Goal: Information Seeking & Learning: Learn about a topic

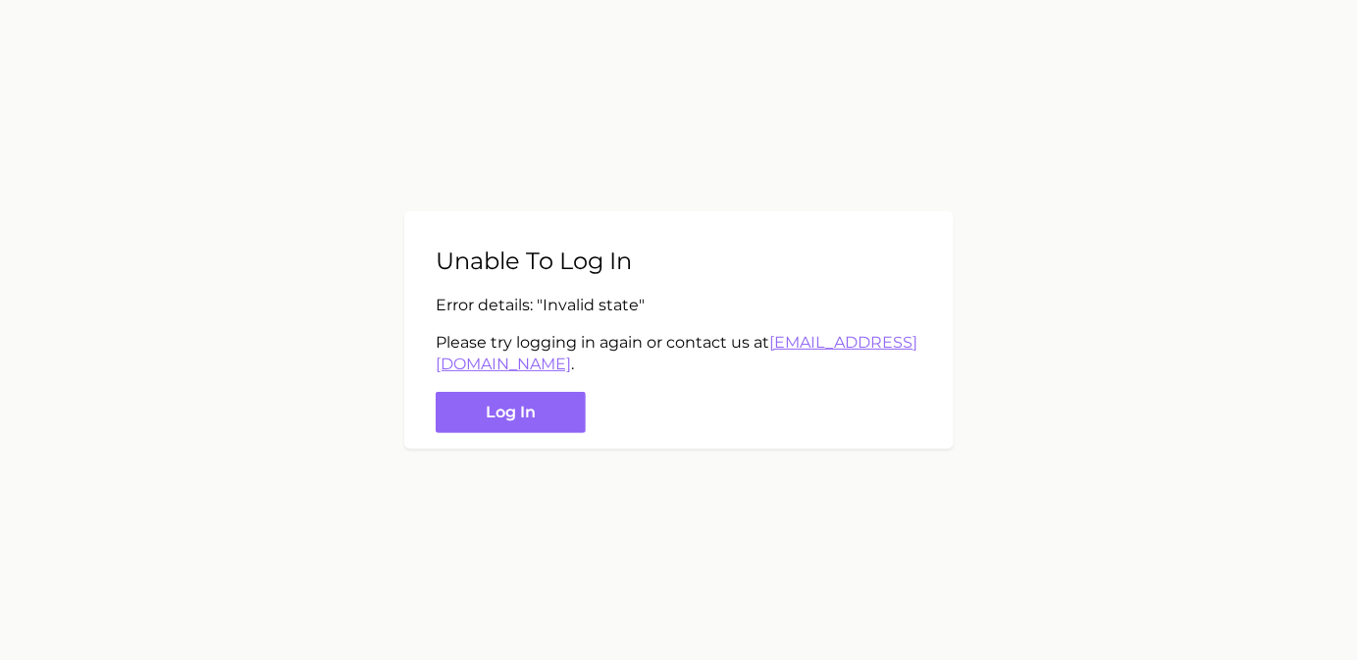
click at [599, 424] on div "Unable to log in Error details: " Invalid state " Please try logging in again o…" at bounding box center [679, 330] width 550 height 239
click at [575, 426] on button "Log in" at bounding box center [511, 413] width 150 height 42
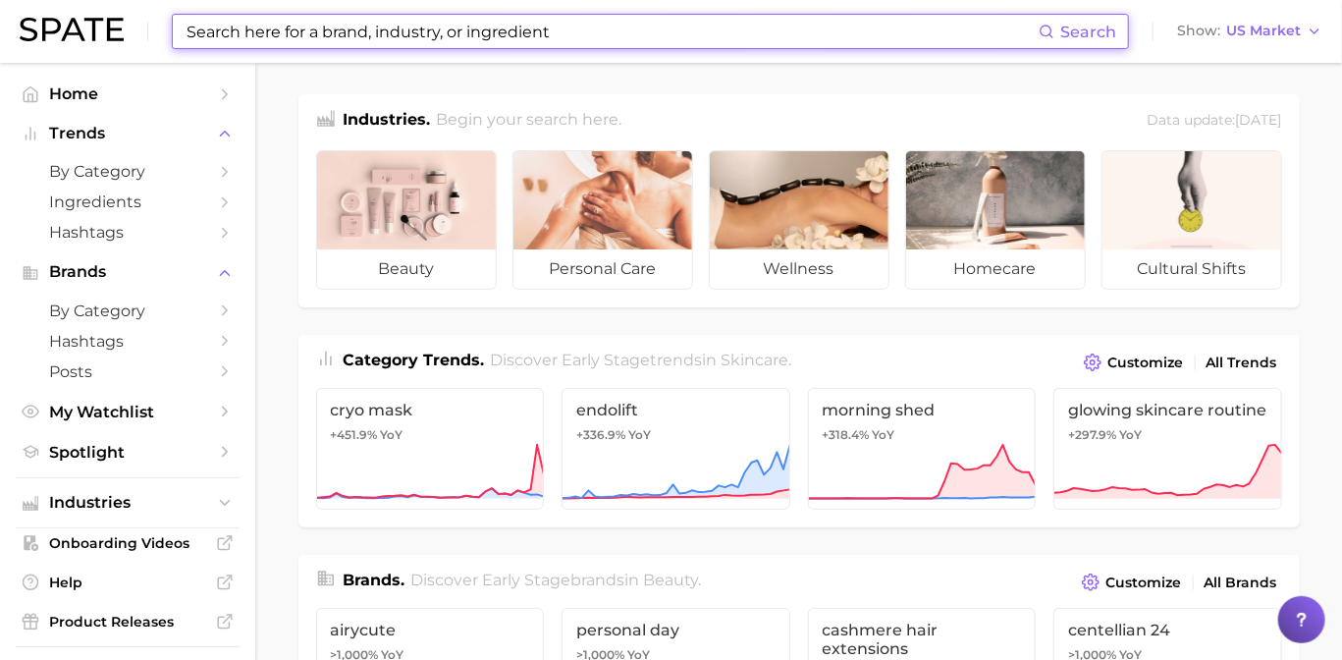
click at [413, 29] on input at bounding box center [612, 31] width 854 height 33
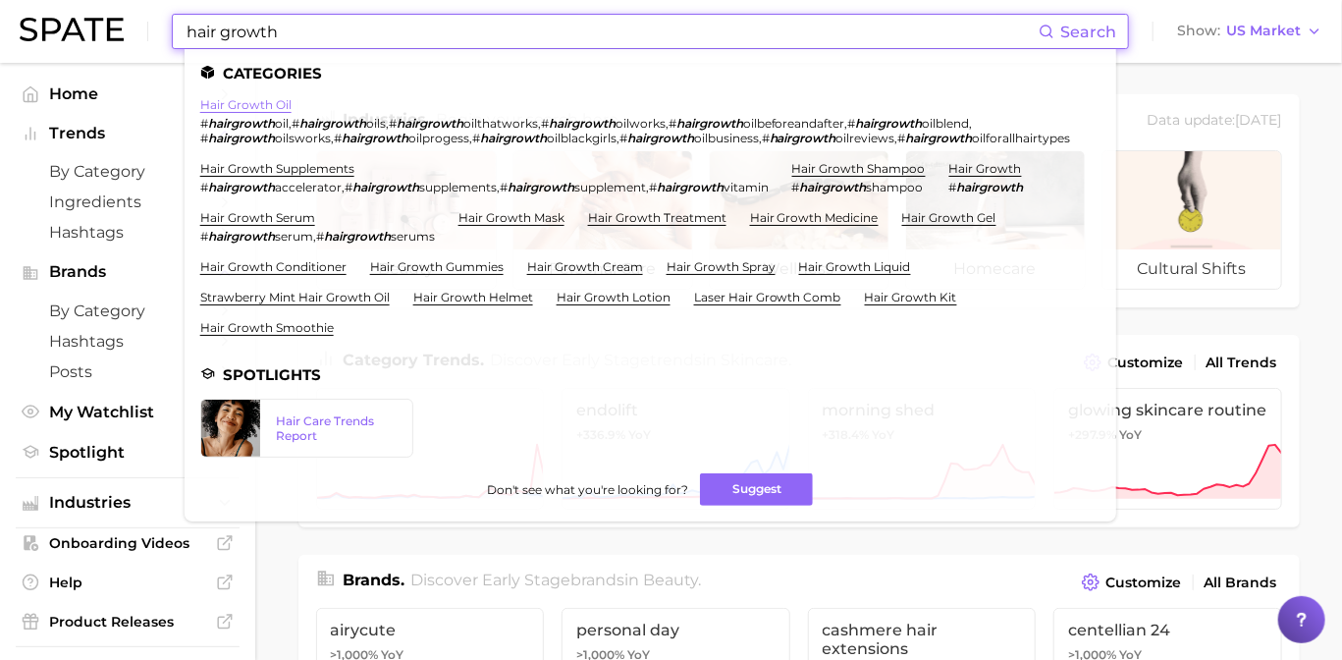
type input "hair growth"
click at [258, 103] on link "hair growth oil" at bounding box center [245, 104] width 91 height 15
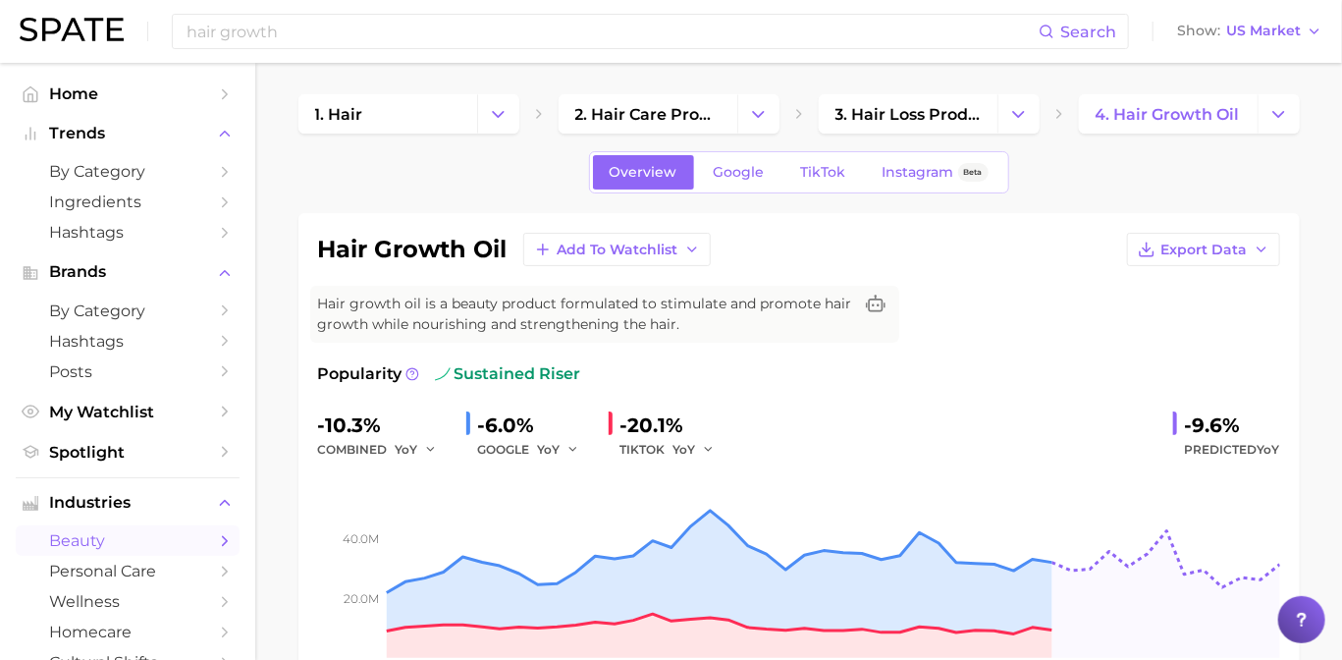
click at [860, 175] on div "Overview Google TikTok Instagram Beta" at bounding box center [799, 172] width 420 height 42
click at [837, 176] on span "TikTok" at bounding box center [823, 172] width 45 height 17
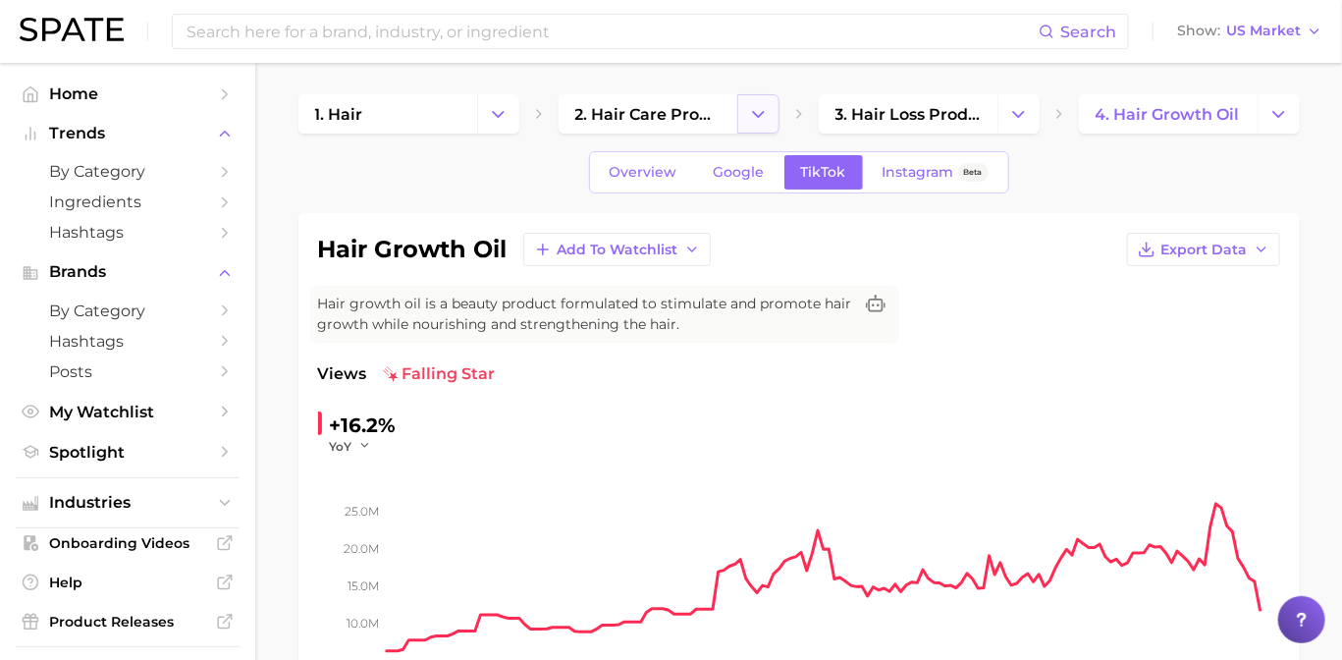
click at [754, 109] on icon "Change Category" at bounding box center [758, 114] width 21 height 21
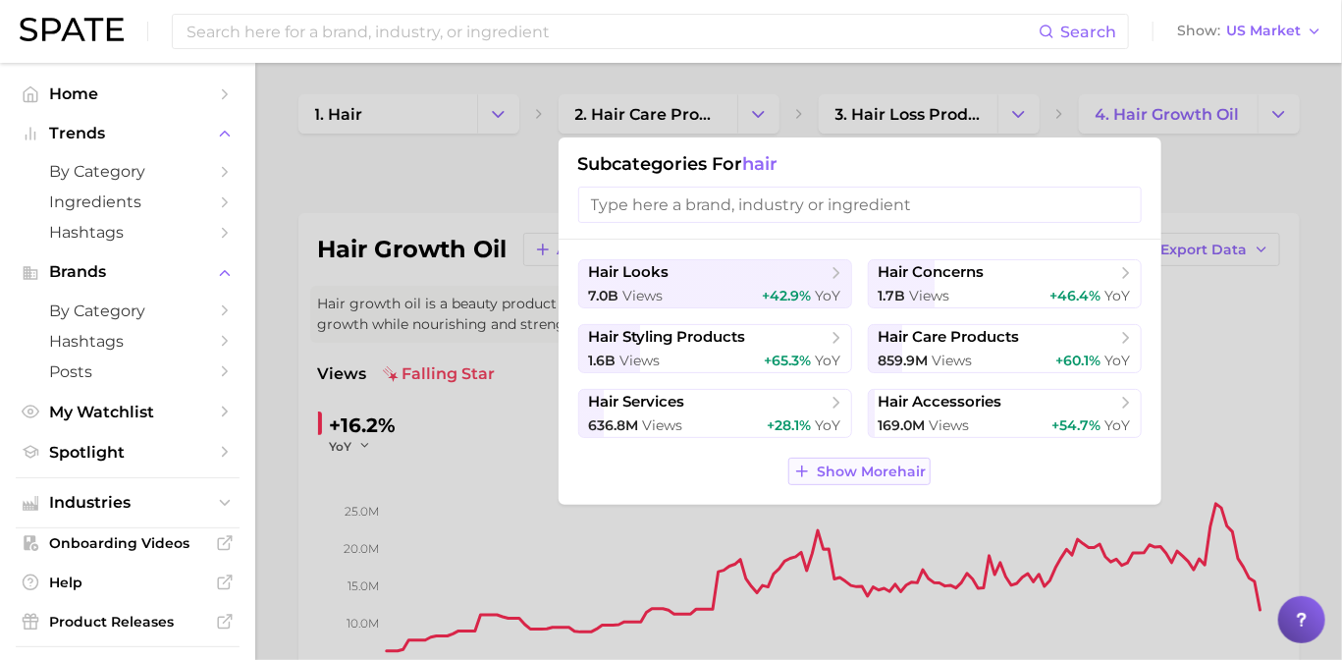
click at [830, 460] on button "Show More hair" at bounding box center [859, 470] width 142 height 27
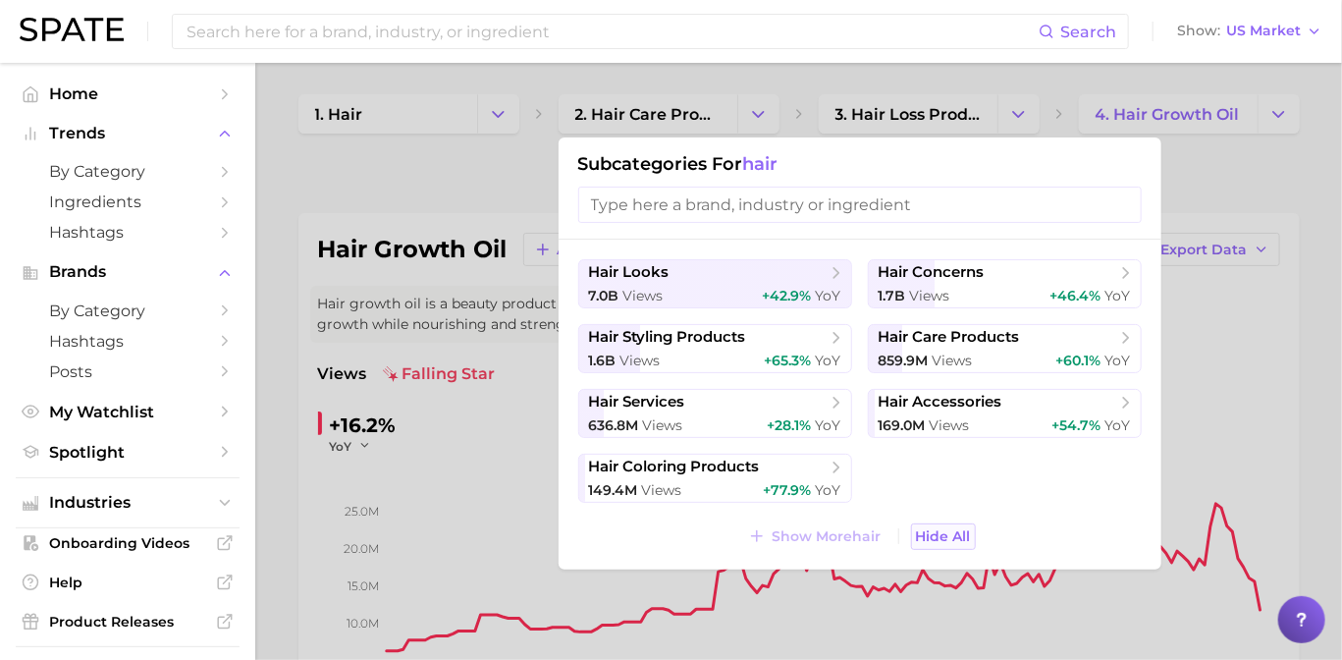
click at [940, 531] on span "Hide All" at bounding box center [943, 536] width 55 height 17
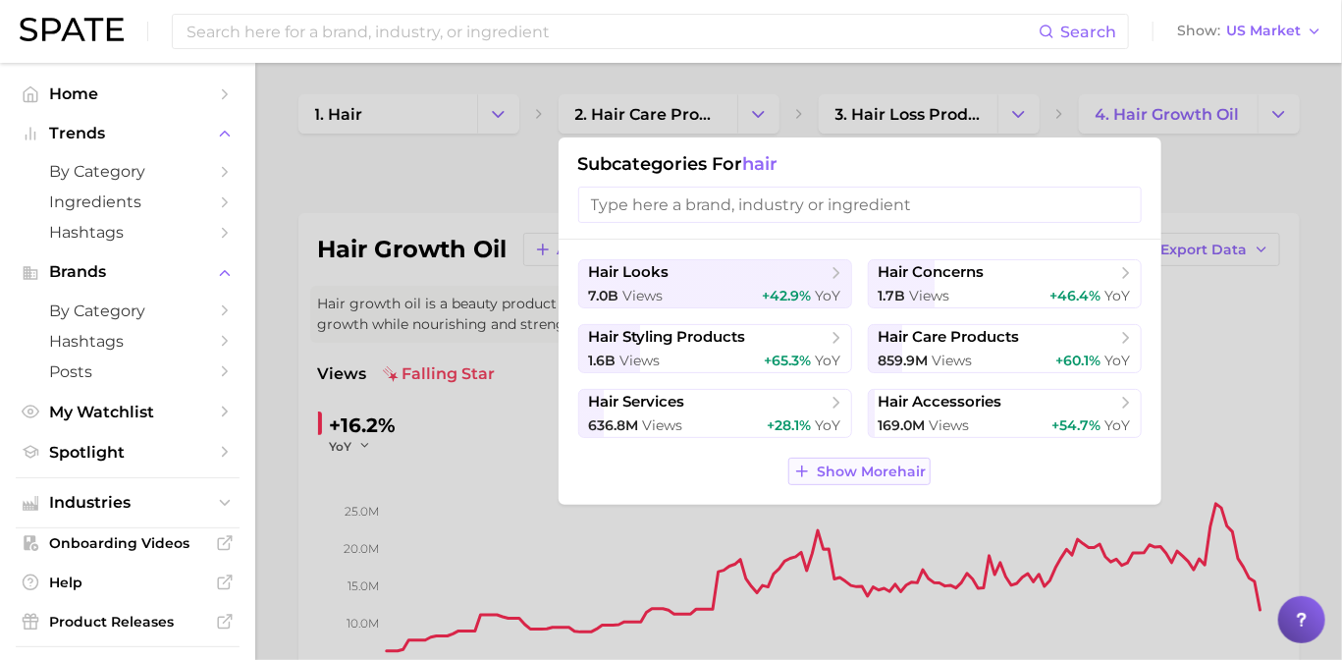
click at [858, 464] on span "Show More hair" at bounding box center [871, 471] width 109 height 17
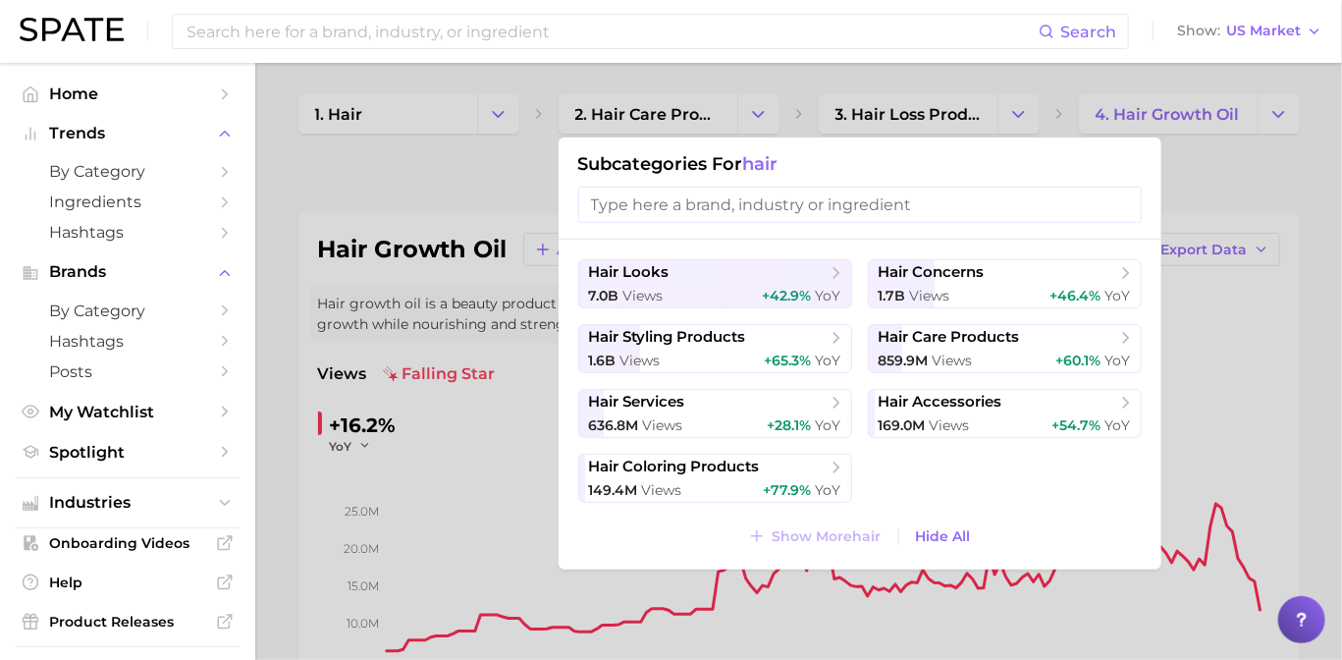
click at [992, 489] on ul "hair looks 7.0b views +42.9% YoY hair concerns 1.7b views +46.4% YoY hair styli…" at bounding box center [859, 380] width 563 height 243
click at [938, 116] on div at bounding box center [671, 330] width 1342 height 660
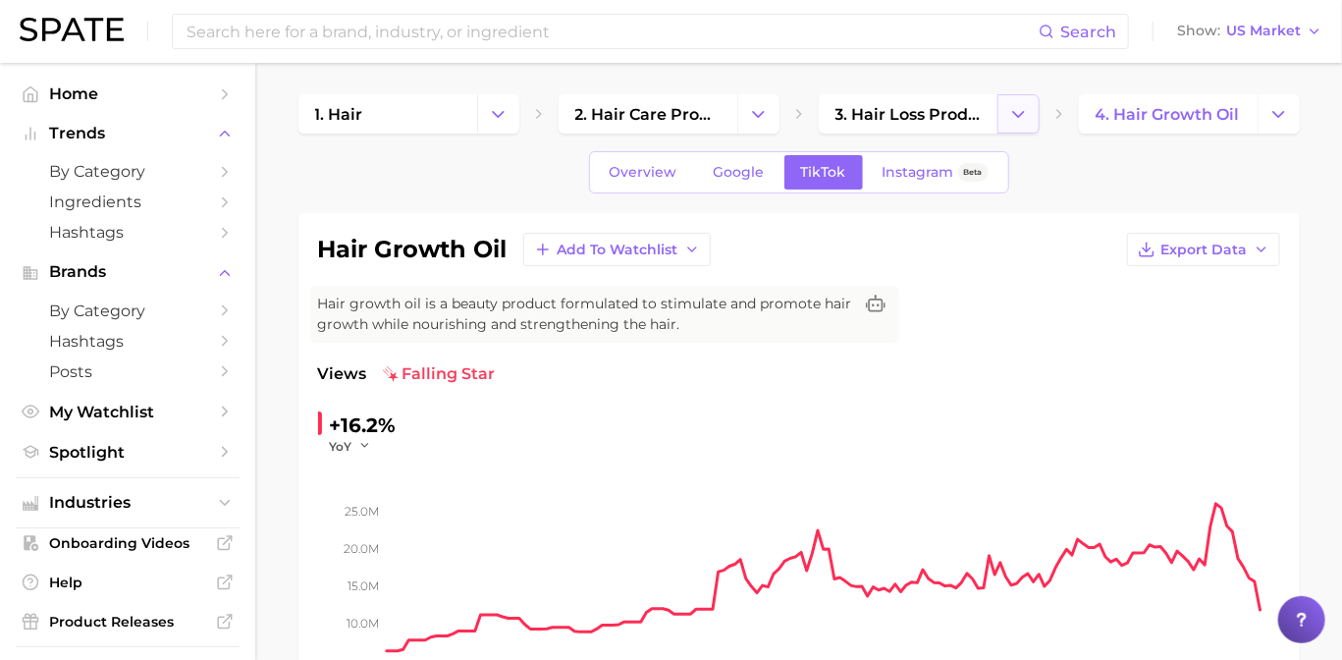
click at [1000, 110] on button "Change Category" at bounding box center [1018, 113] width 42 height 39
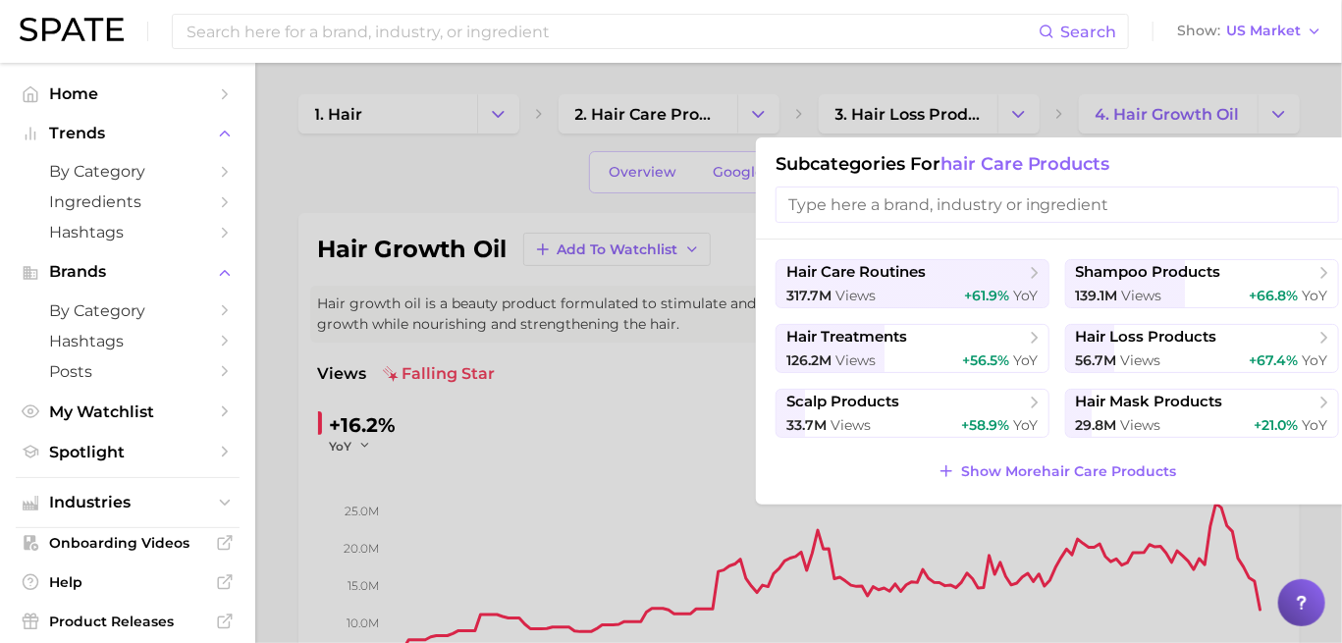
click at [939, 206] on input "search" at bounding box center [1056, 204] width 563 height 36
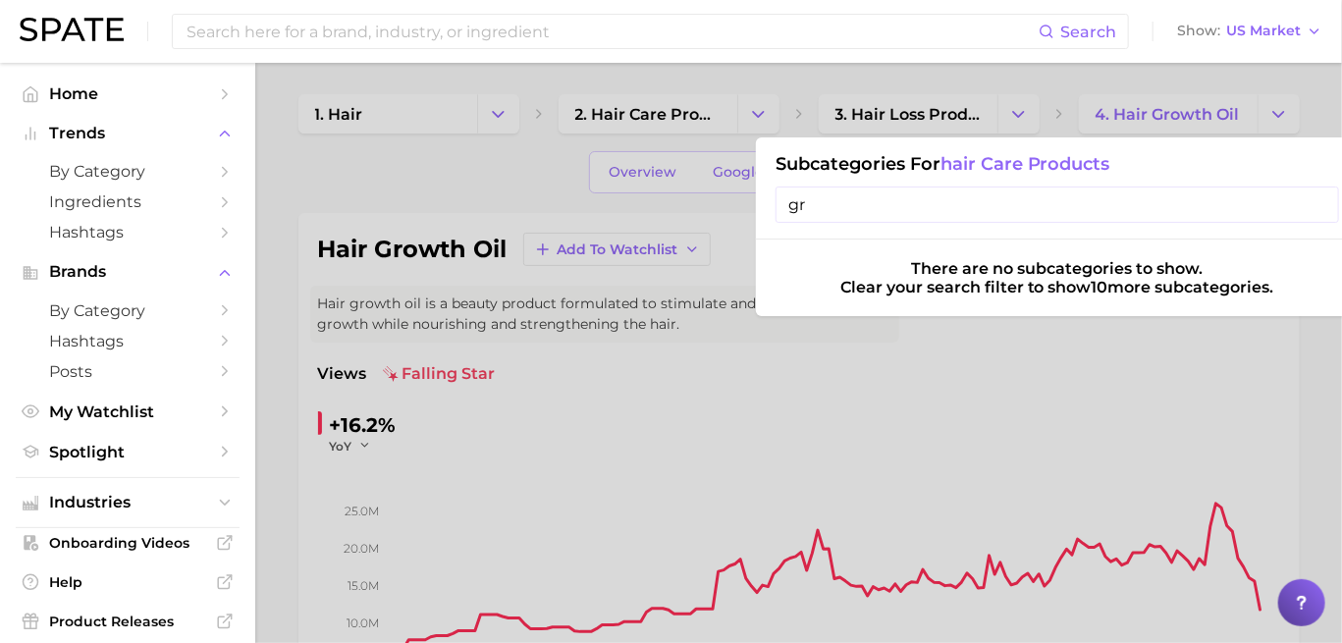
type input "g"
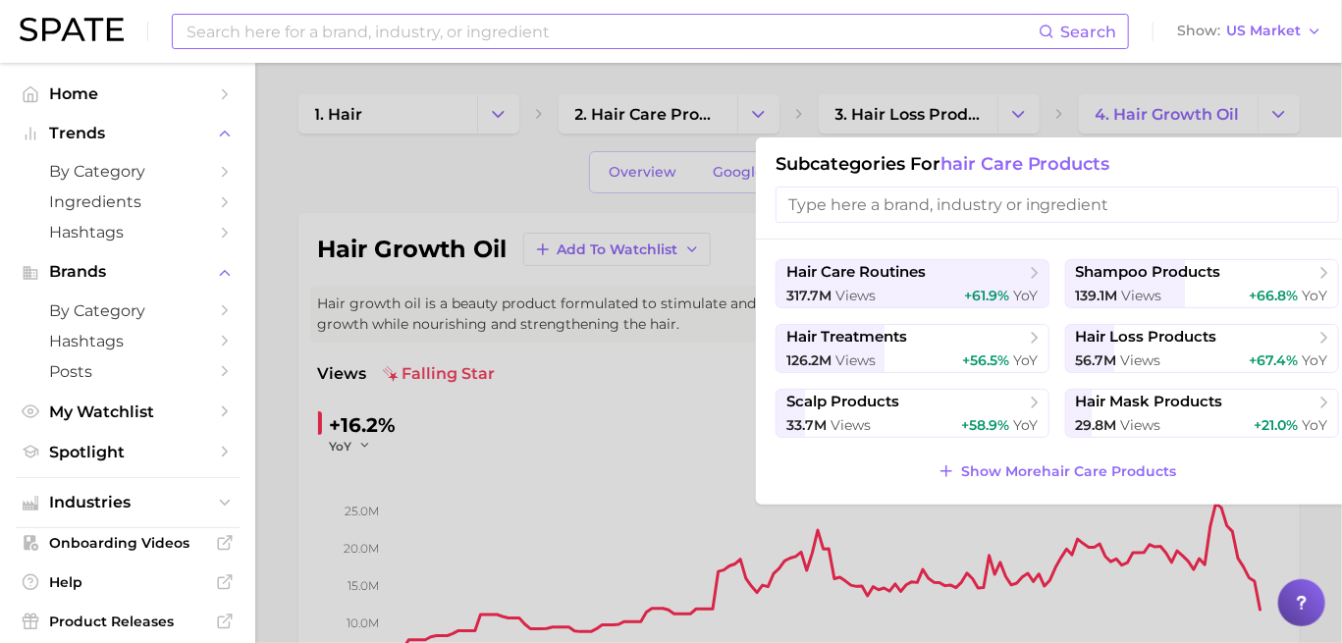
click at [288, 26] on input at bounding box center [612, 31] width 854 height 33
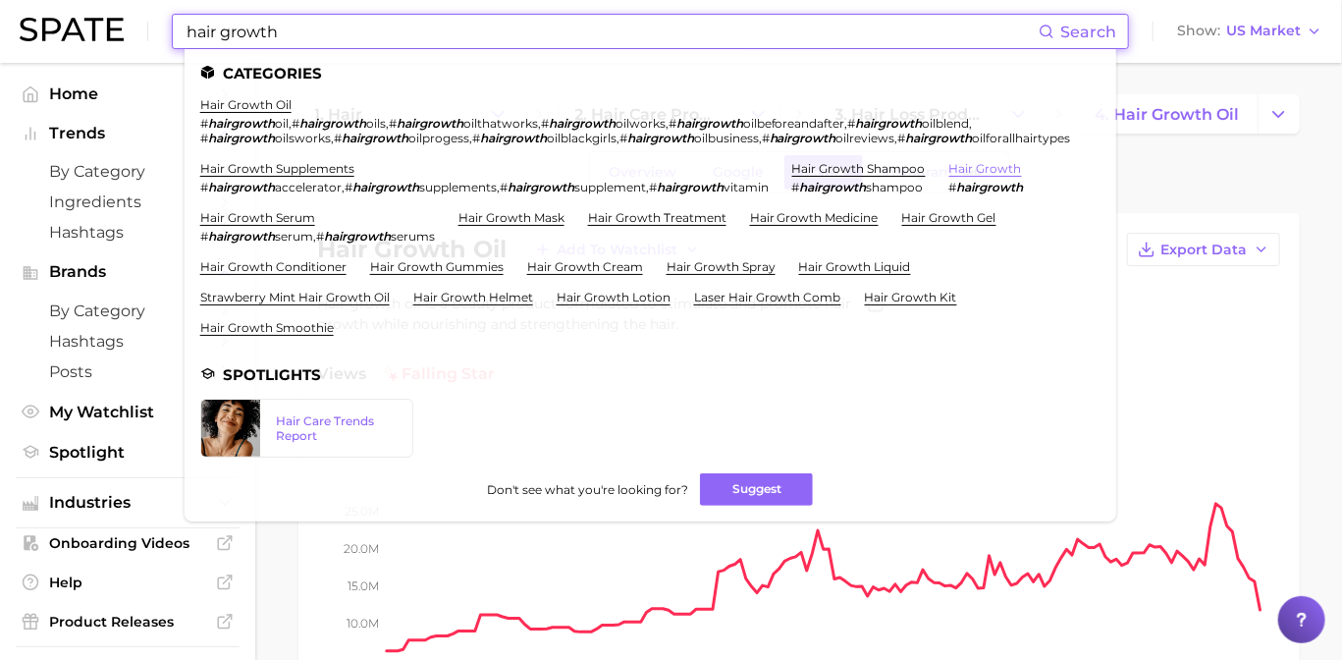
type input "hair growth"
click at [1016, 176] on link "hair growth" at bounding box center [985, 168] width 73 height 15
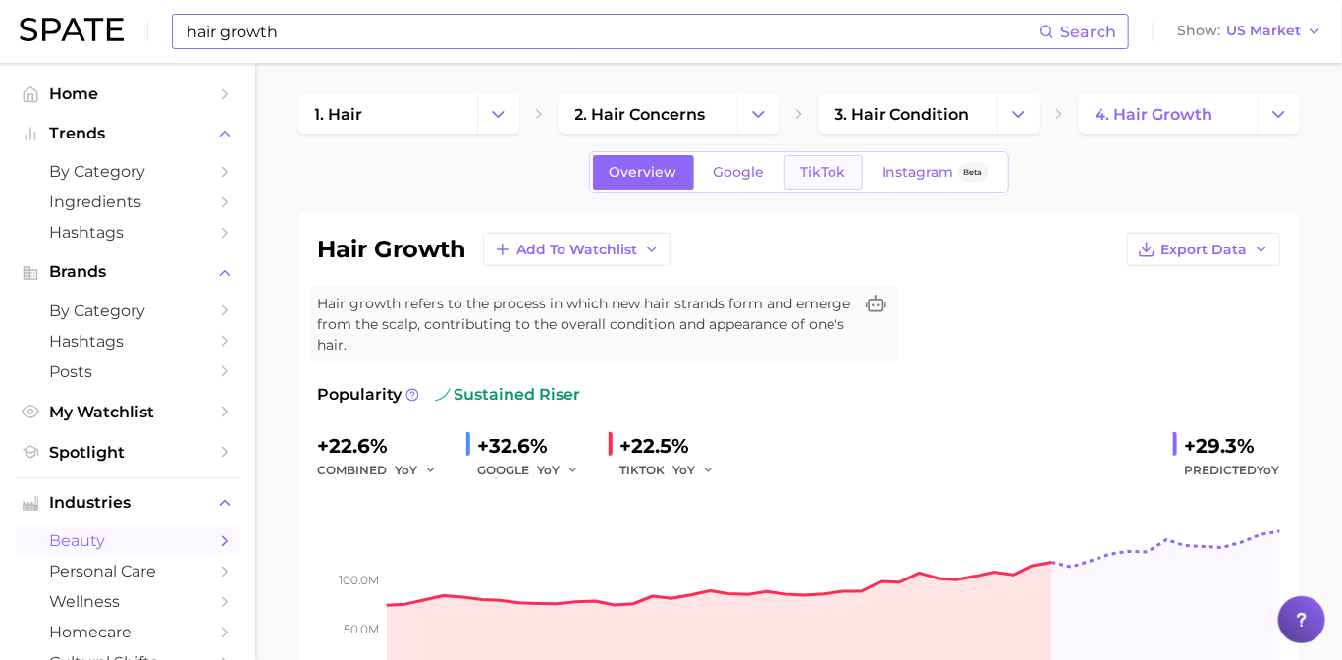
click at [821, 170] on span "TikTok" at bounding box center [823, 172] width 45 height 17
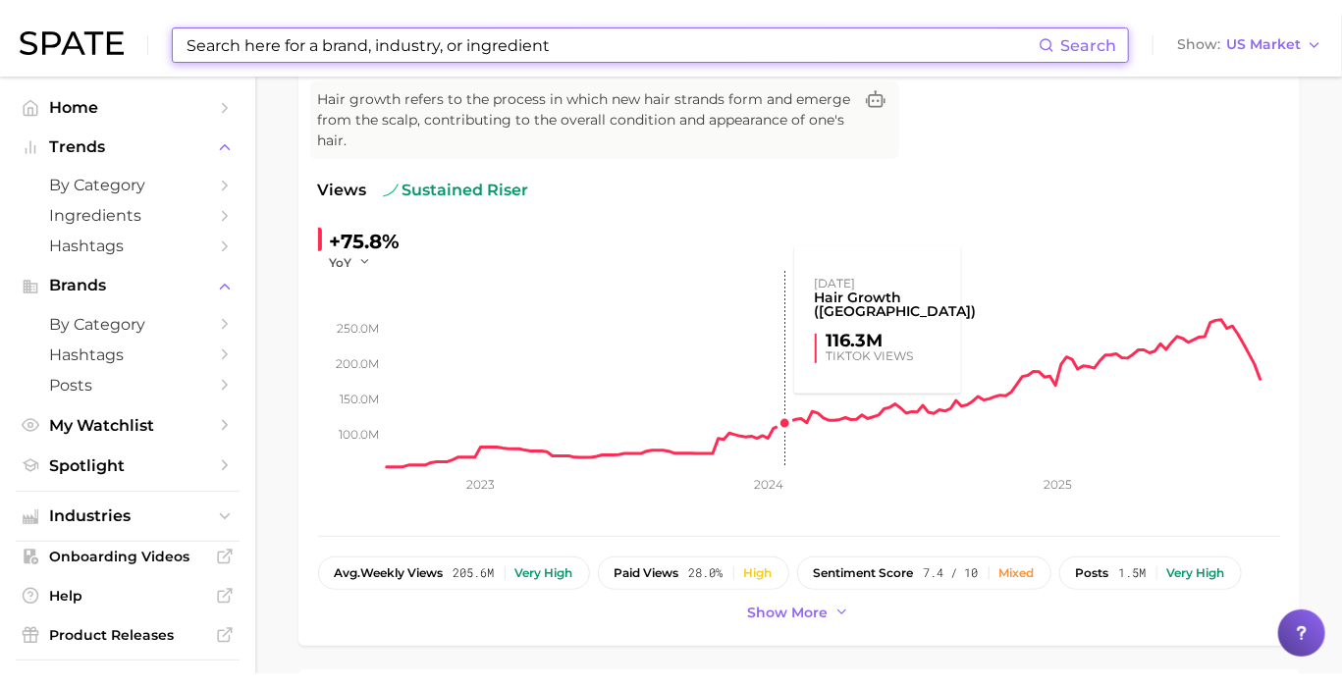
scroll to position [109, 0]
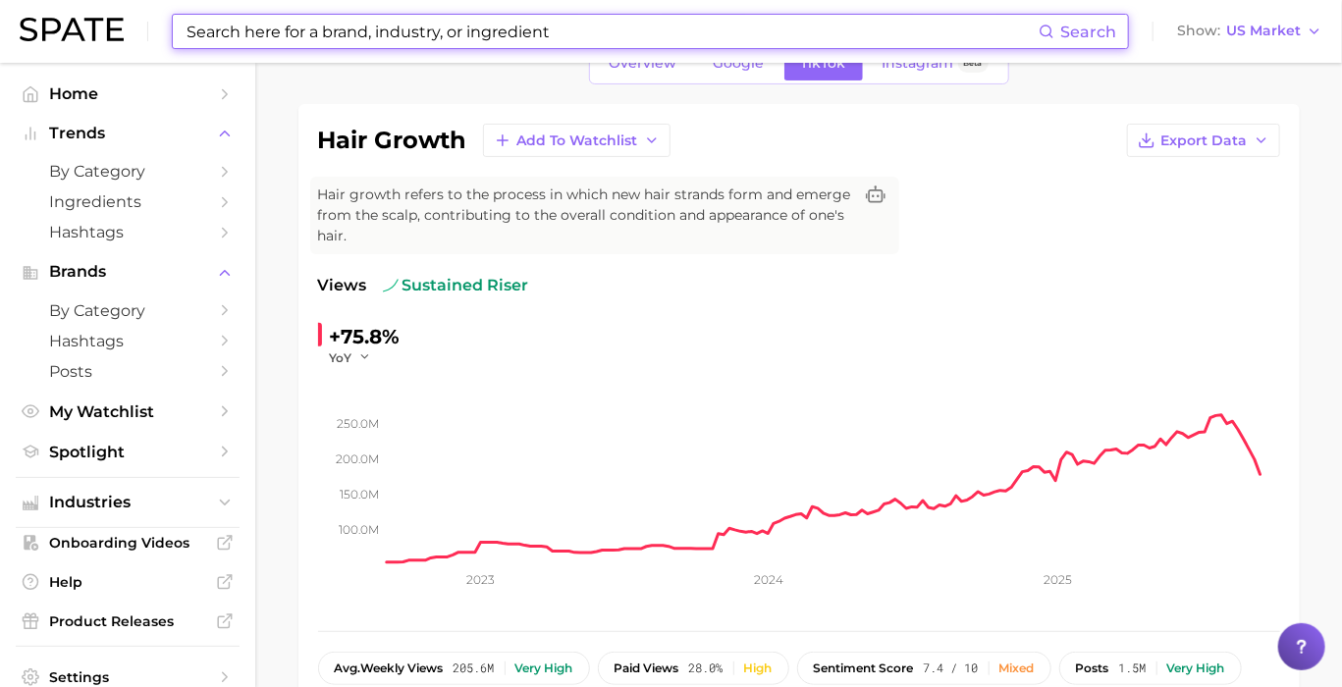
click at [386, 40] on input at bounding box center [612, 31] width 854 height 33
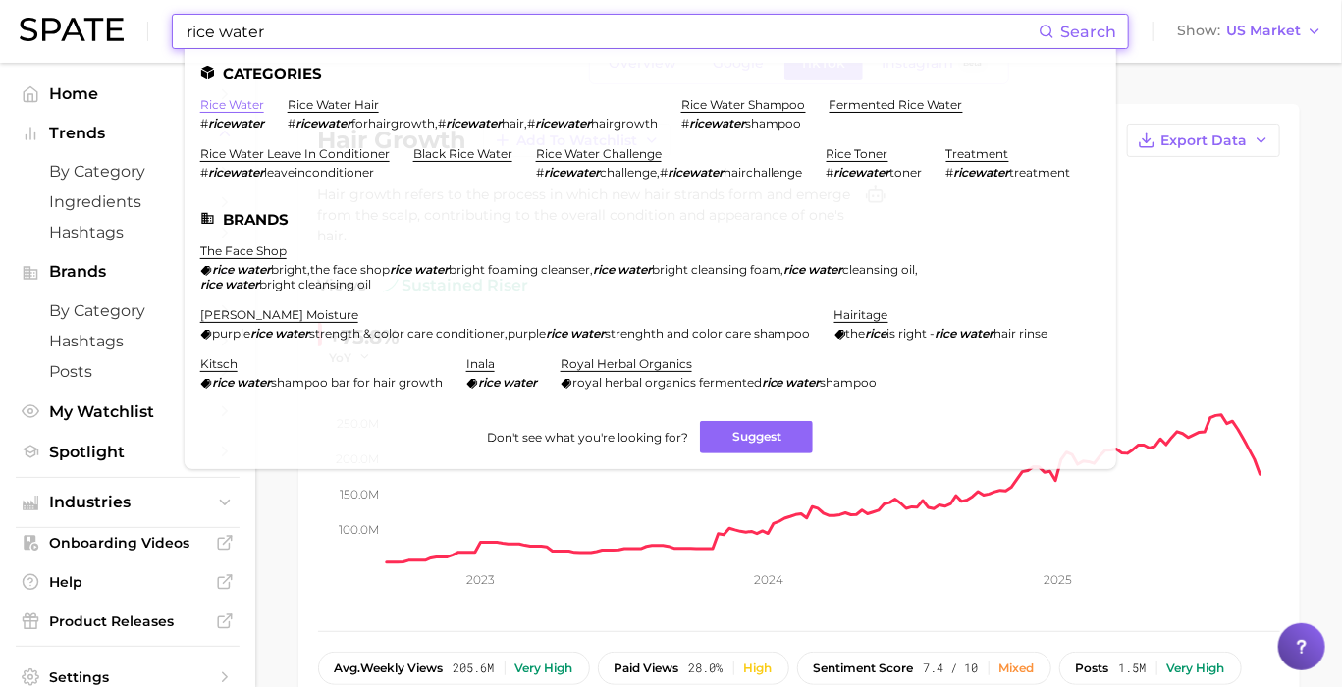
type input "rice water"
click at [237, 104] on link "rice water" at bounding box center [232, 104] width 64 height 15
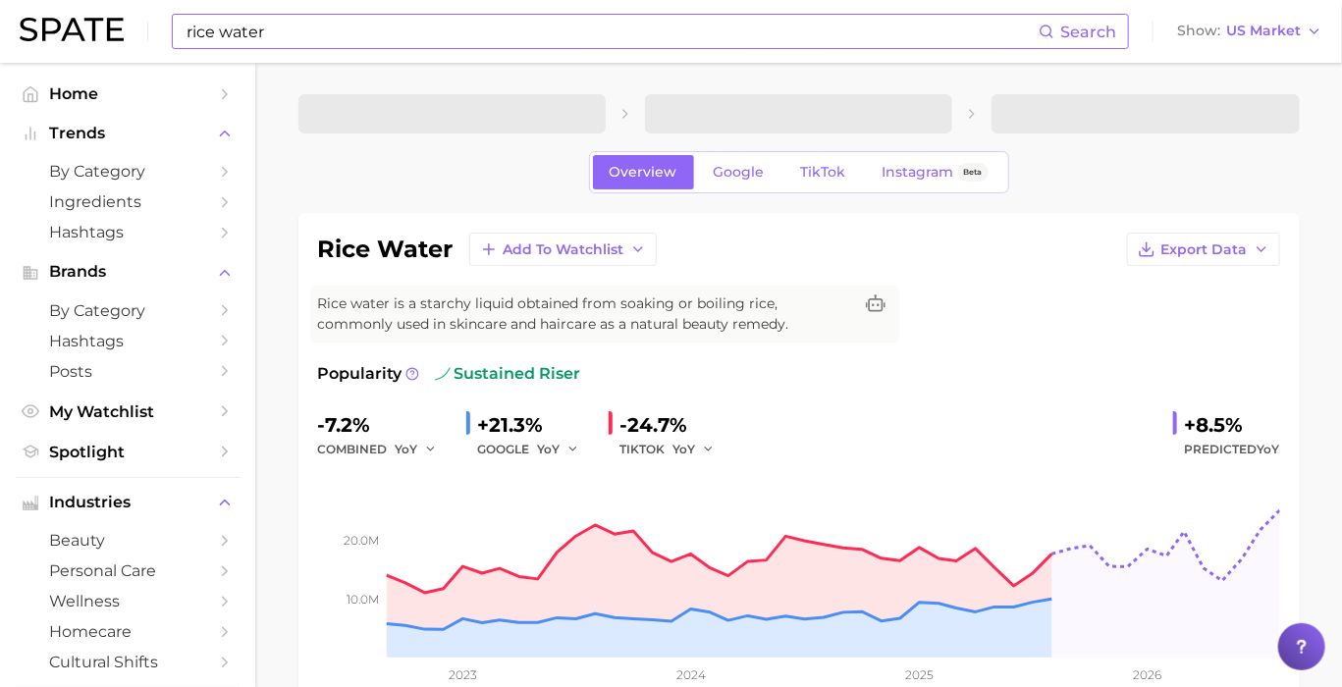
click at [390, 40] on input "rice water" at bounding box center [612, 31] width 854 height 33
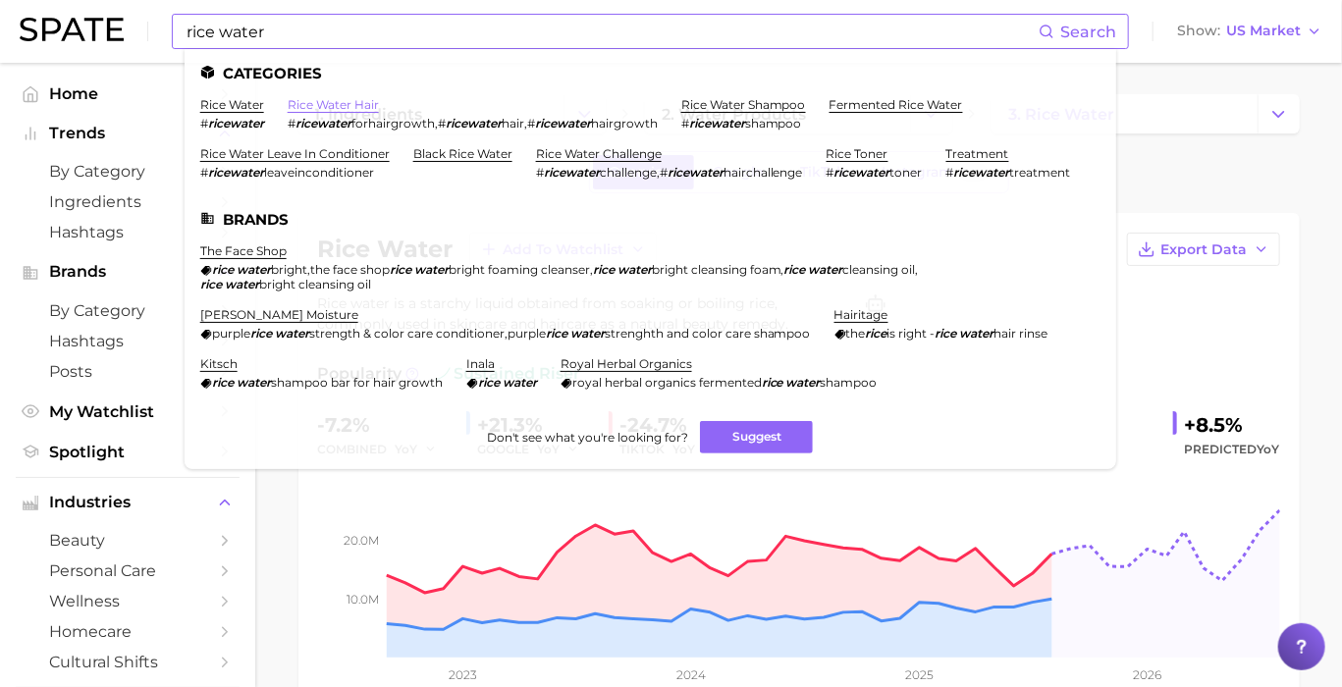
click at [355, 98] on link "rice water hair" at bounding box center [333, 104] width 91 height 15
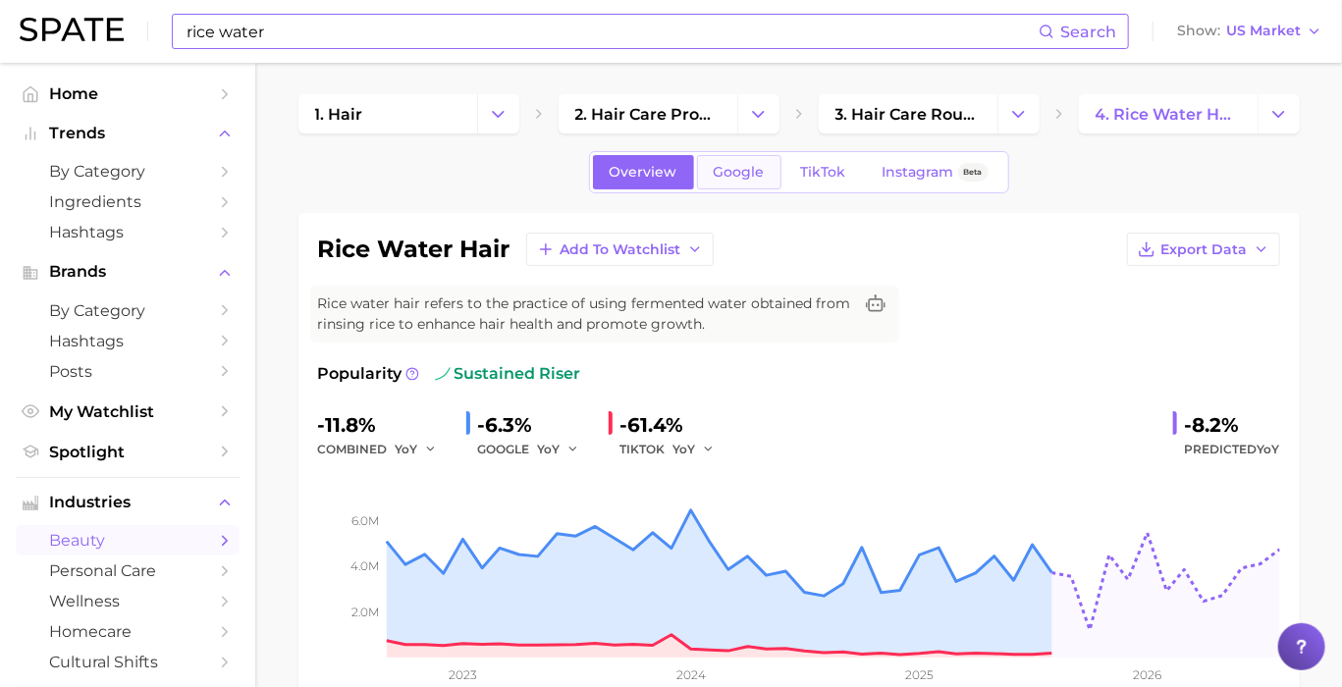
click at [730, 165] on span "Google" at bounding box center [739, 172] width 51 height 17
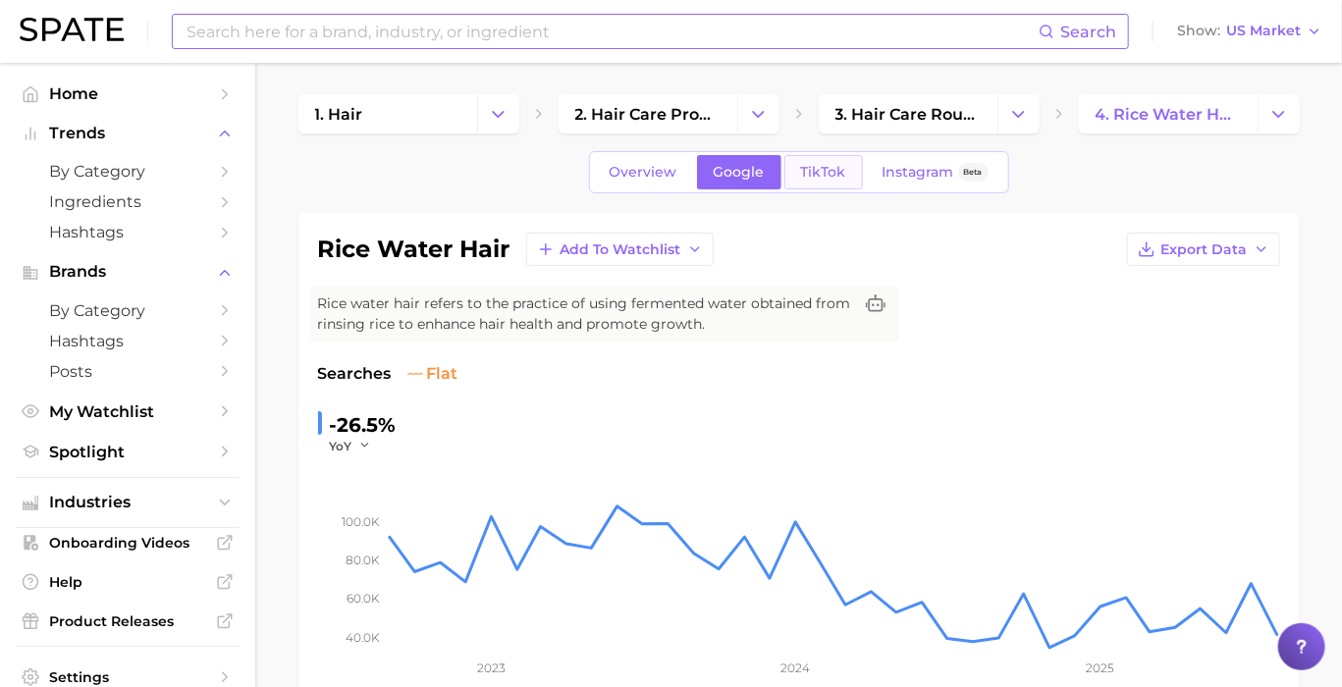
click at [809, 164] on span "TikTok" at bounding box center [823, 172] width 45 height 17
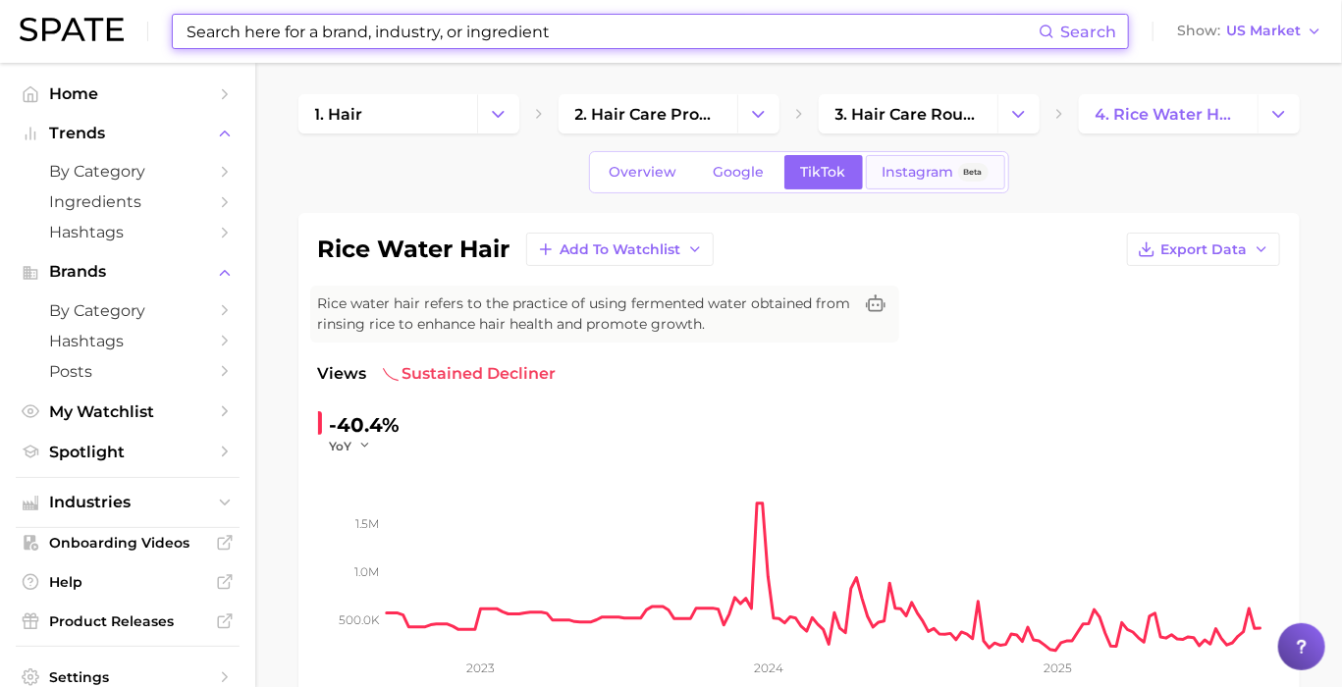
click at [885, 165] on span "Instagram" at bounding box center [918, 172] width 72 height 17
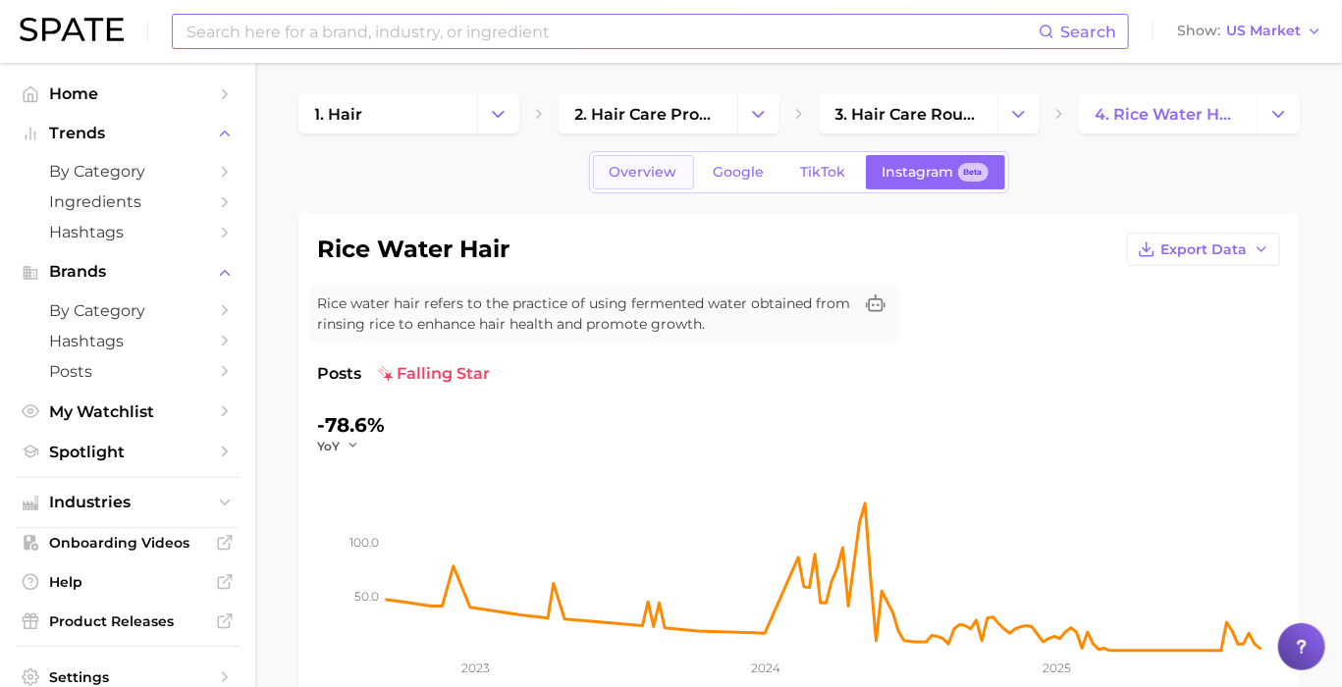
click at [642, 169] on span "Overview" at bounding box center [644, 172] width 68 height 17
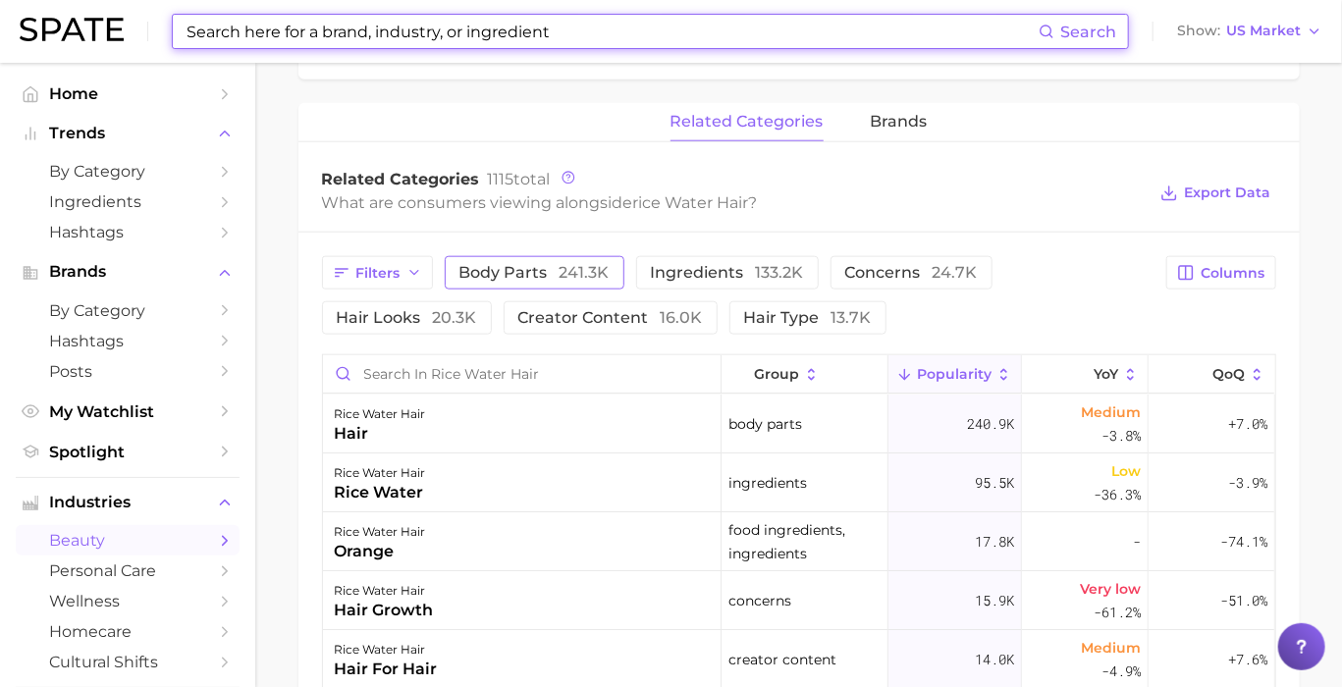
scroll to position [982, 0]
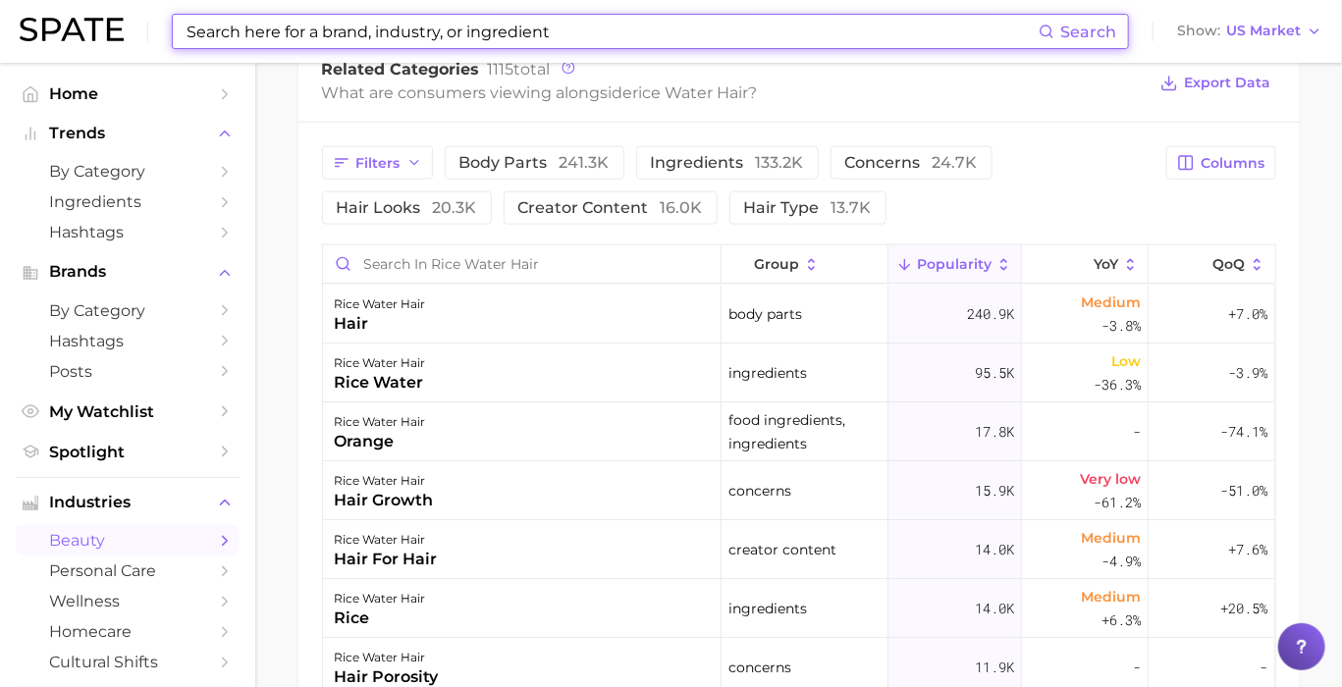
click at [967, 264] on span "Popularity" at bounding box center [954, 264] width 75 height 16
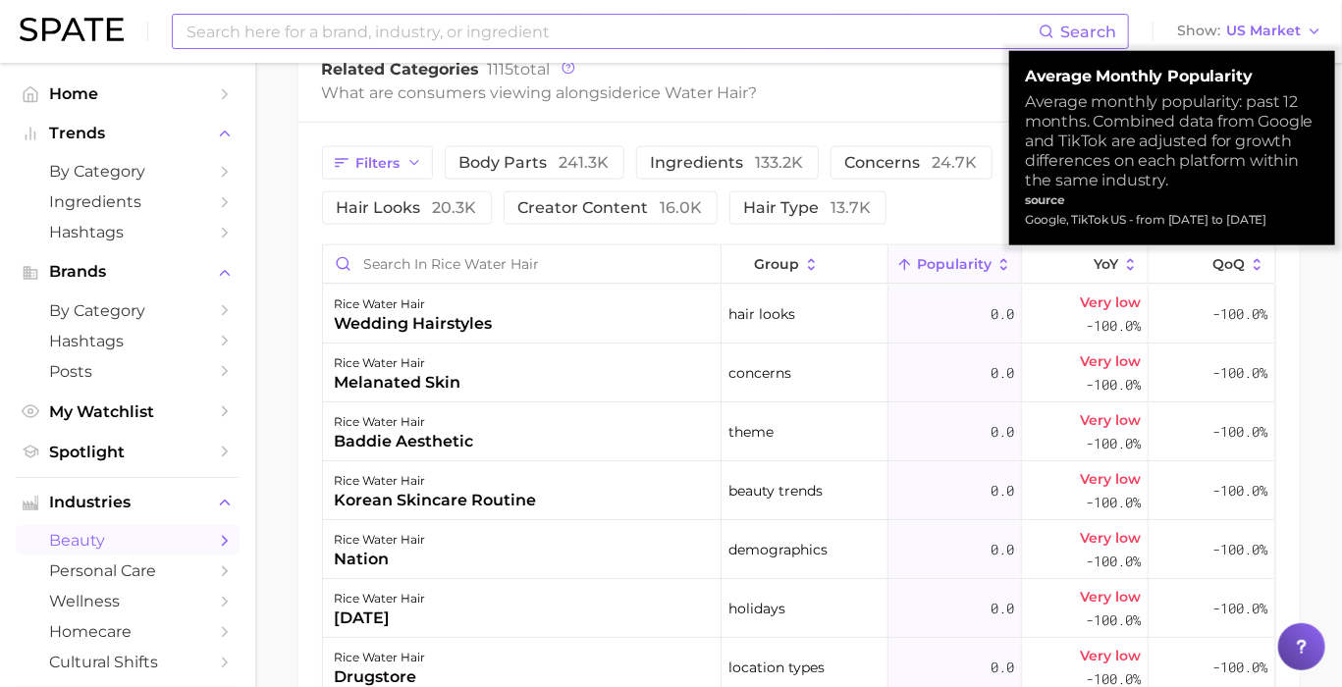
click at [955, 265] on span "Popularity" at bounding box center [954, 264] width 75 height 16
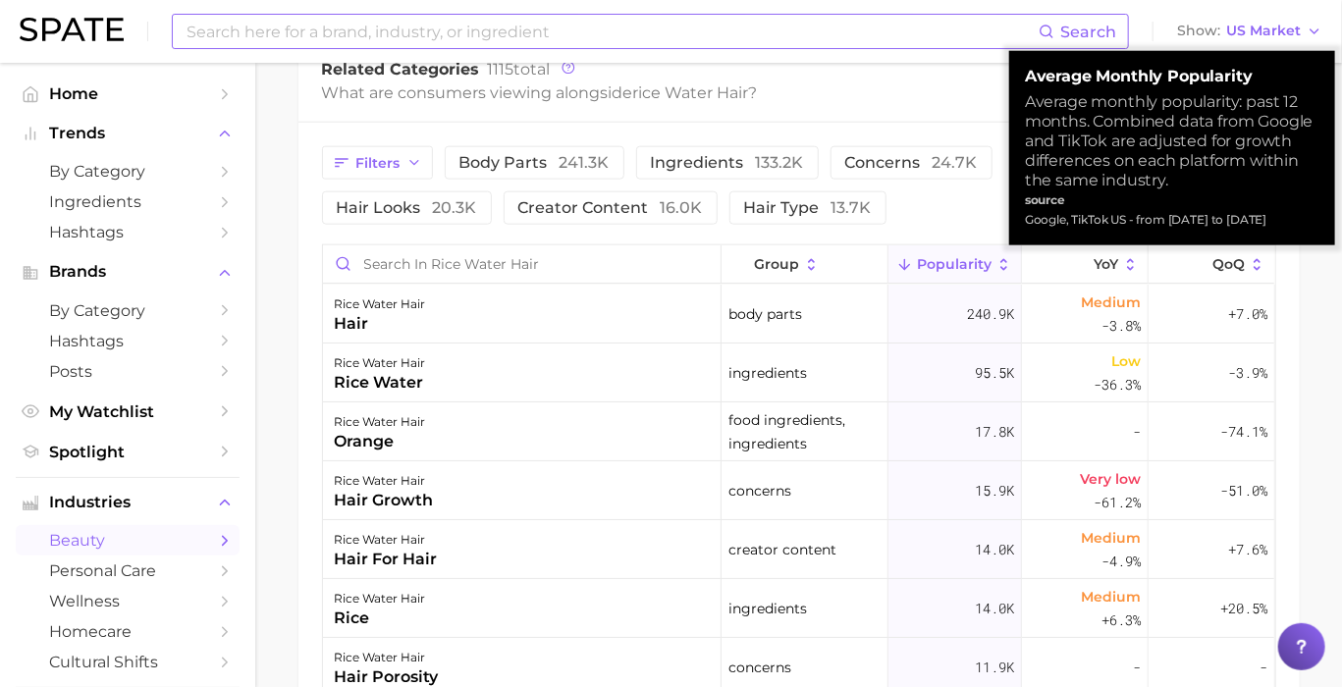
click at [959, 223] on div "Filters body parts 241.3k ingredients 133.2k concerns 24.7k hair looks 20.3k cr…" at bounding box center [738, 185] width 833 height 79
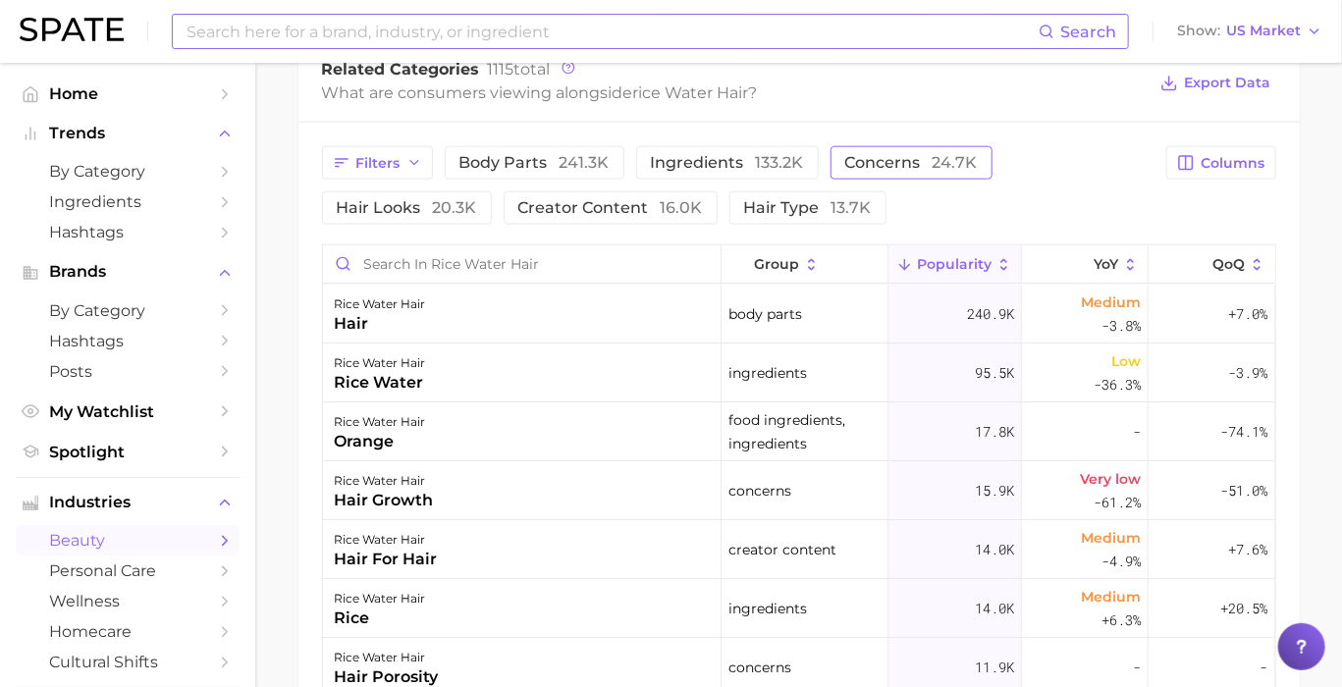
click at [903, 149] on button "concerns 24.7k" at bounding box center [911, 162] width 162 height 33
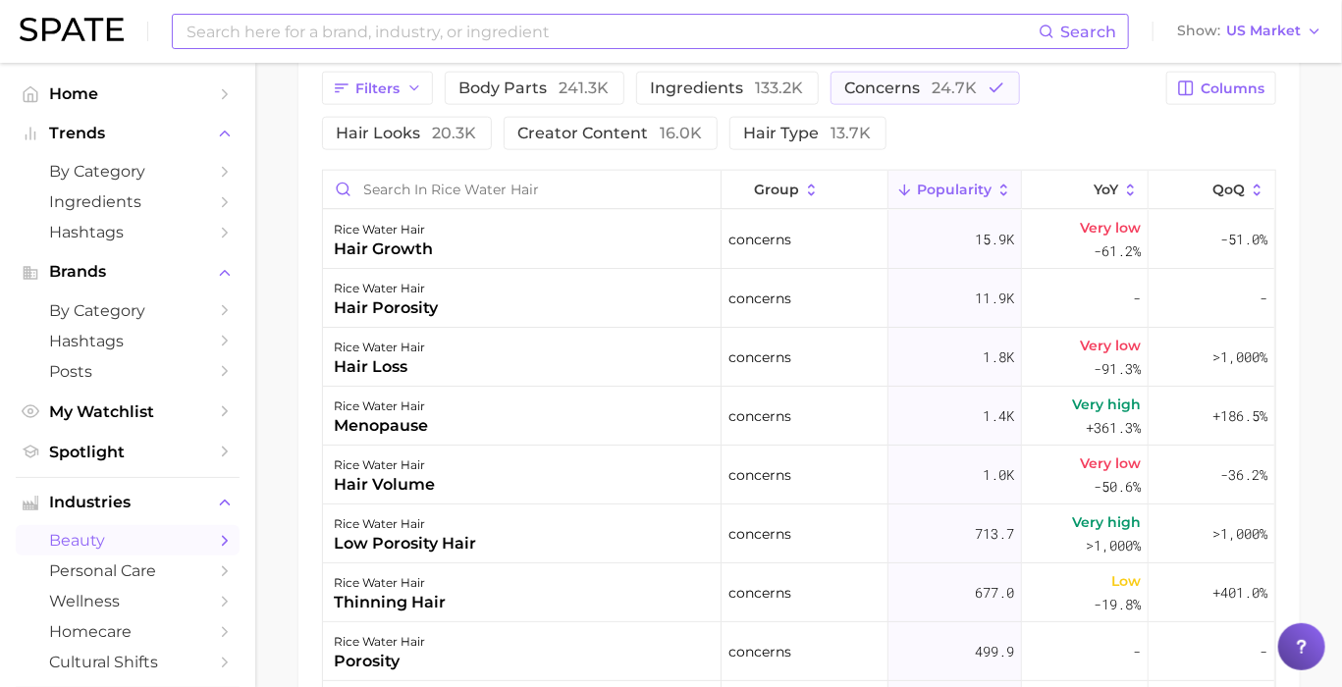
scroll to position [1091, 0]
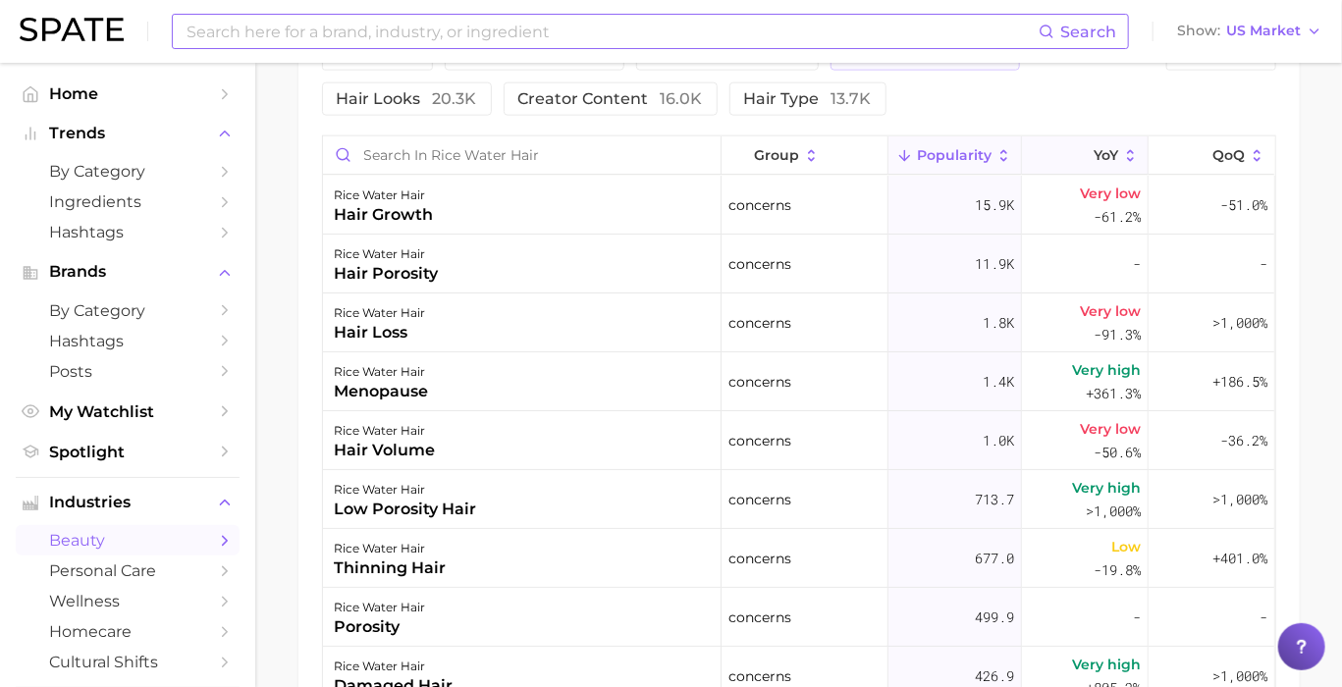
click at [1122, 156] on icon at bounding box center [1131, 156] width 18 height 18
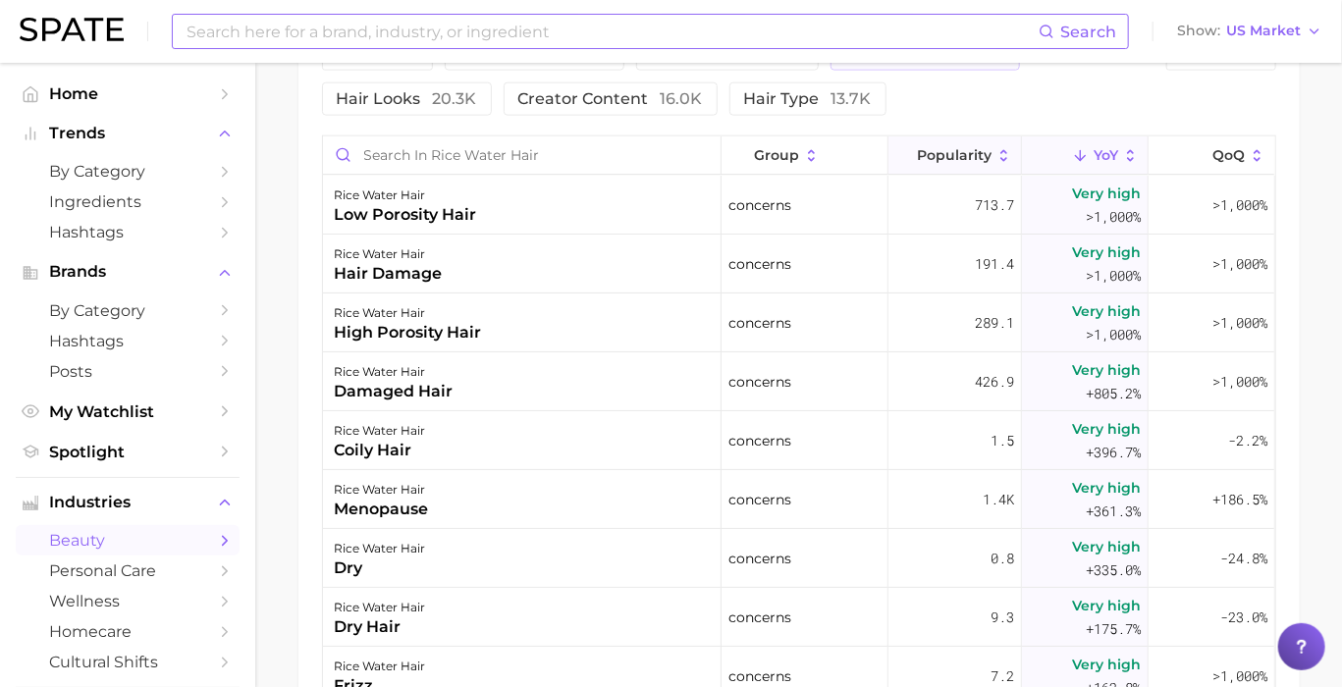
click at [981, 155] on button "Popularity" at bounding box center [954, 155] width 133 height 38
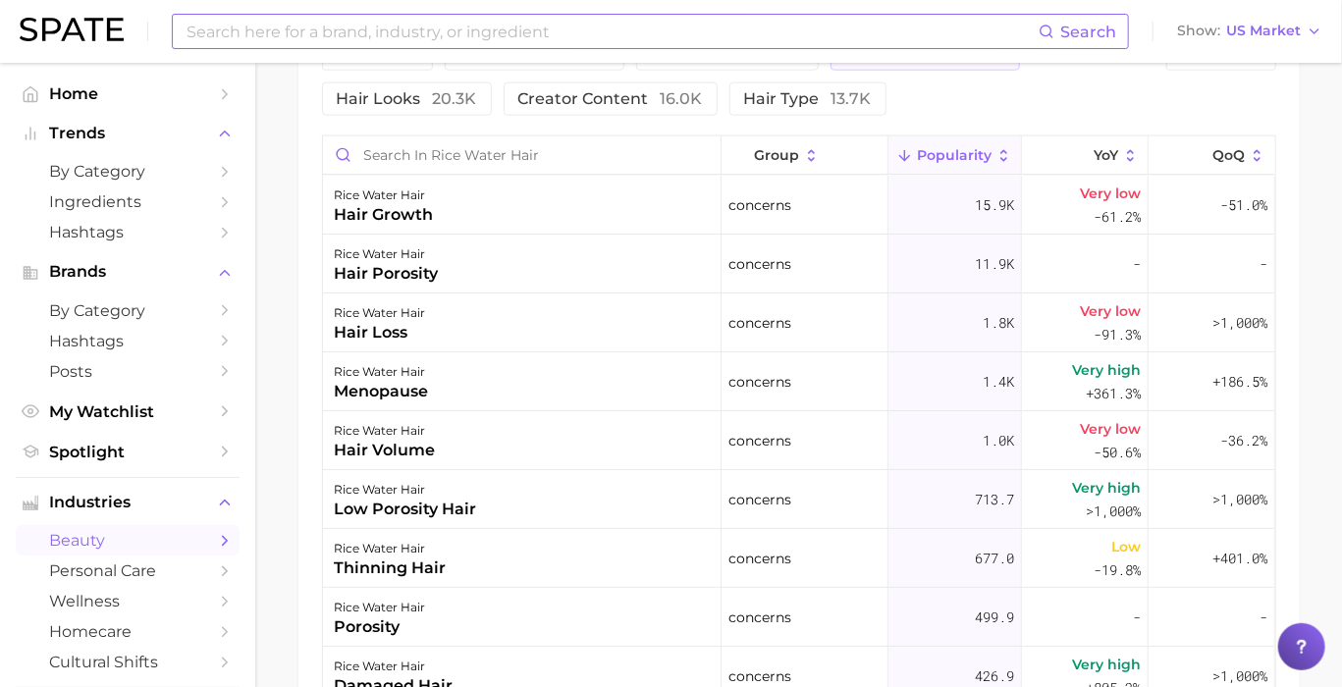
click at [979, 157] on button "Popularity" at bounding box center [954, 155] width 133 height 38
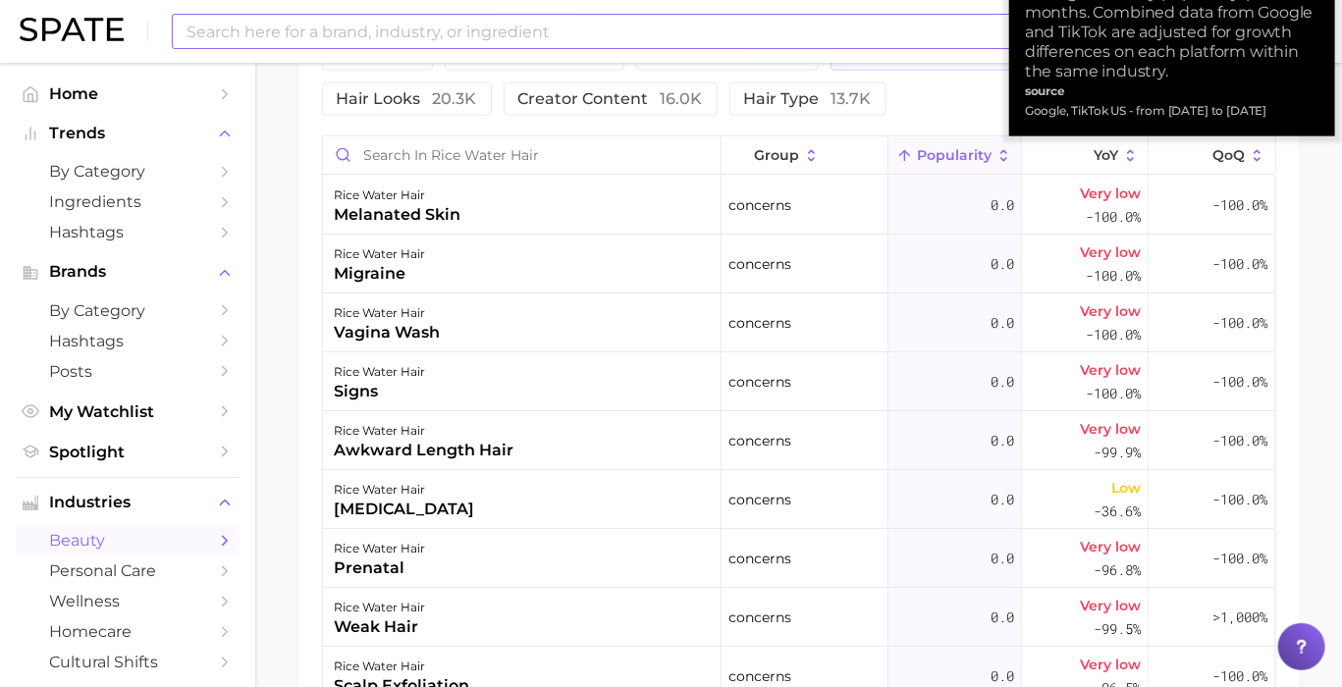
click at [979, 161] on button "Popularity" at bounding box center [954, 155] width 133 height 38
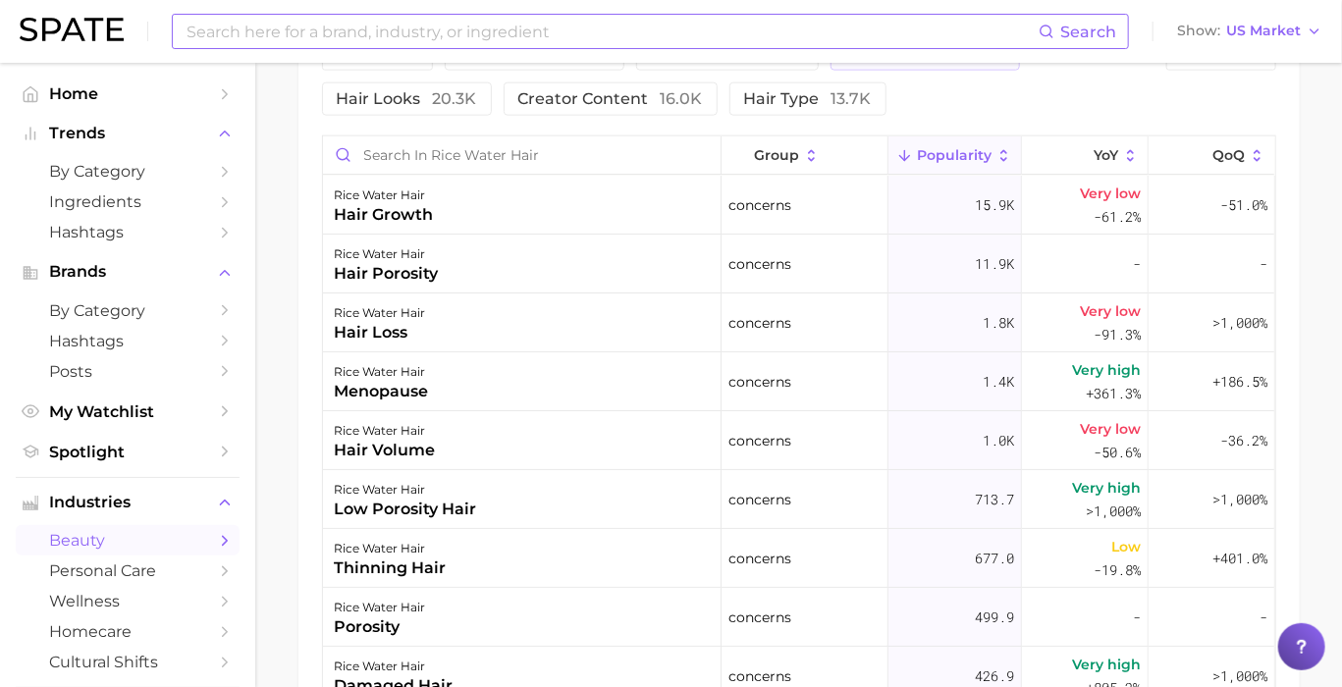
click at [381, 41] on input at bounding box center [612, 31] width 854 height 33
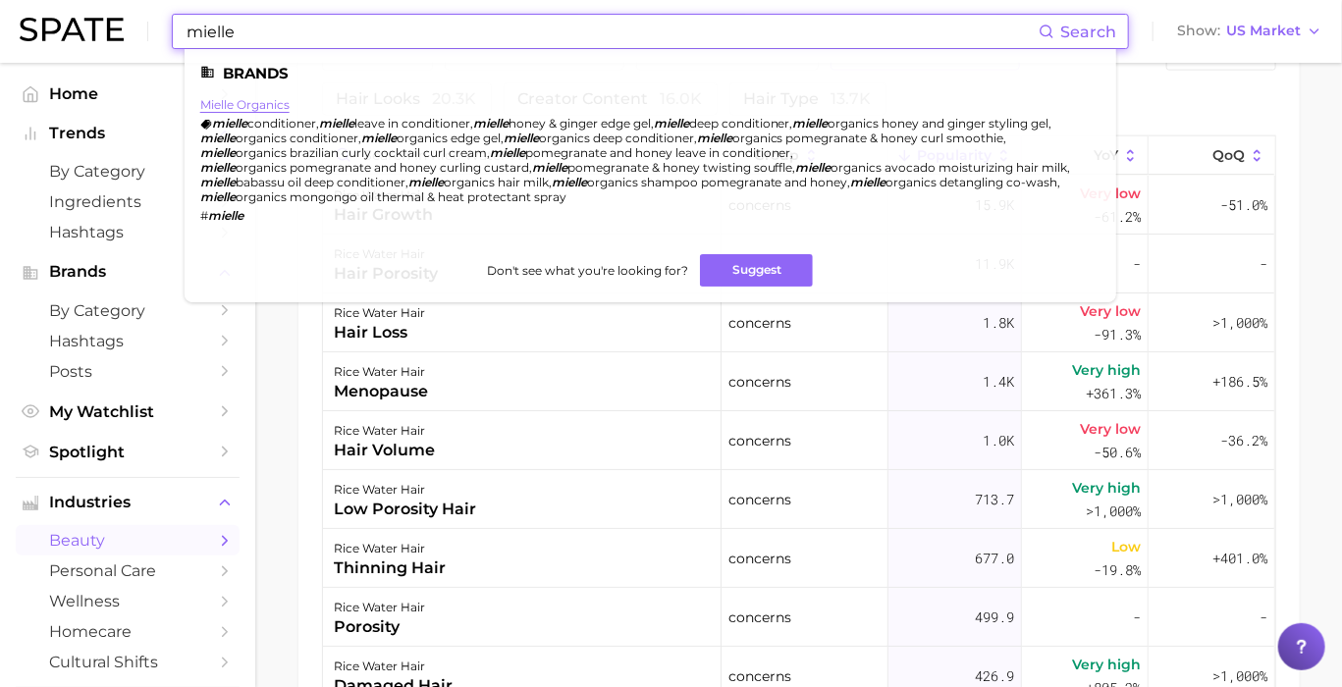
type input "mielle"
click at [261, 104] on link "mielle organics" at bounding box center [244, 104] width 89 height 15
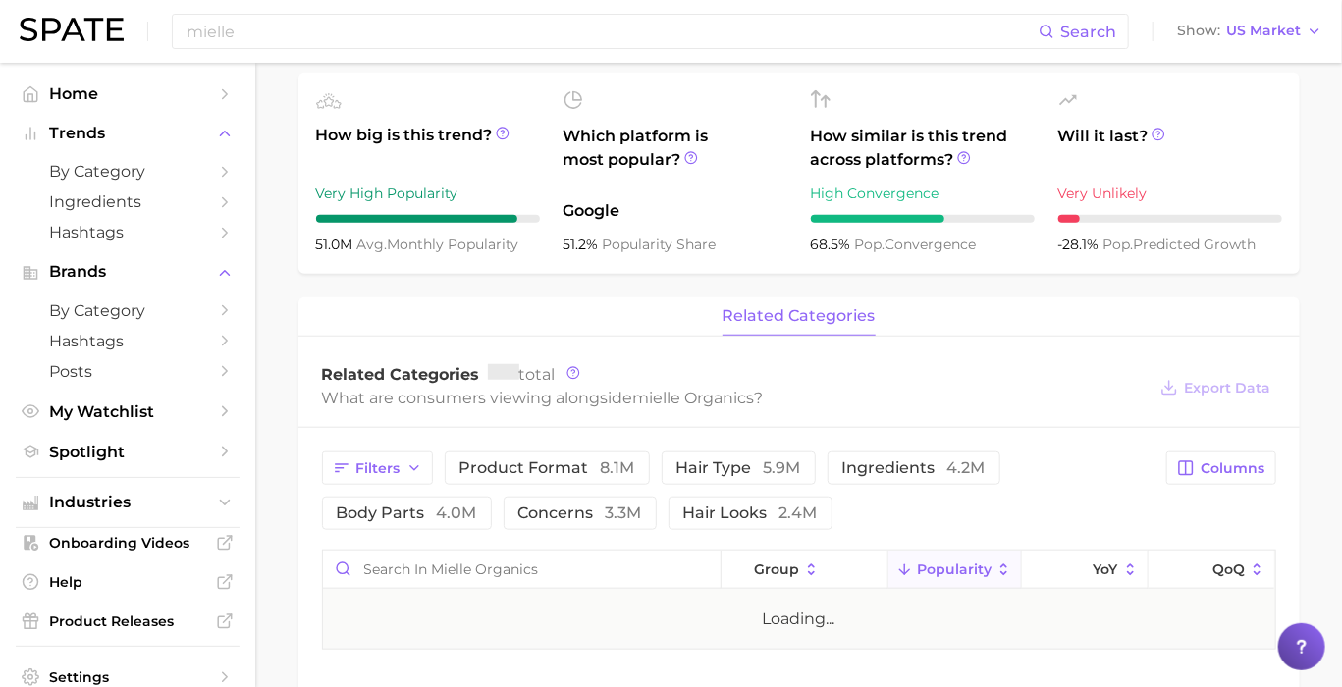
scroll to position [763, 0]
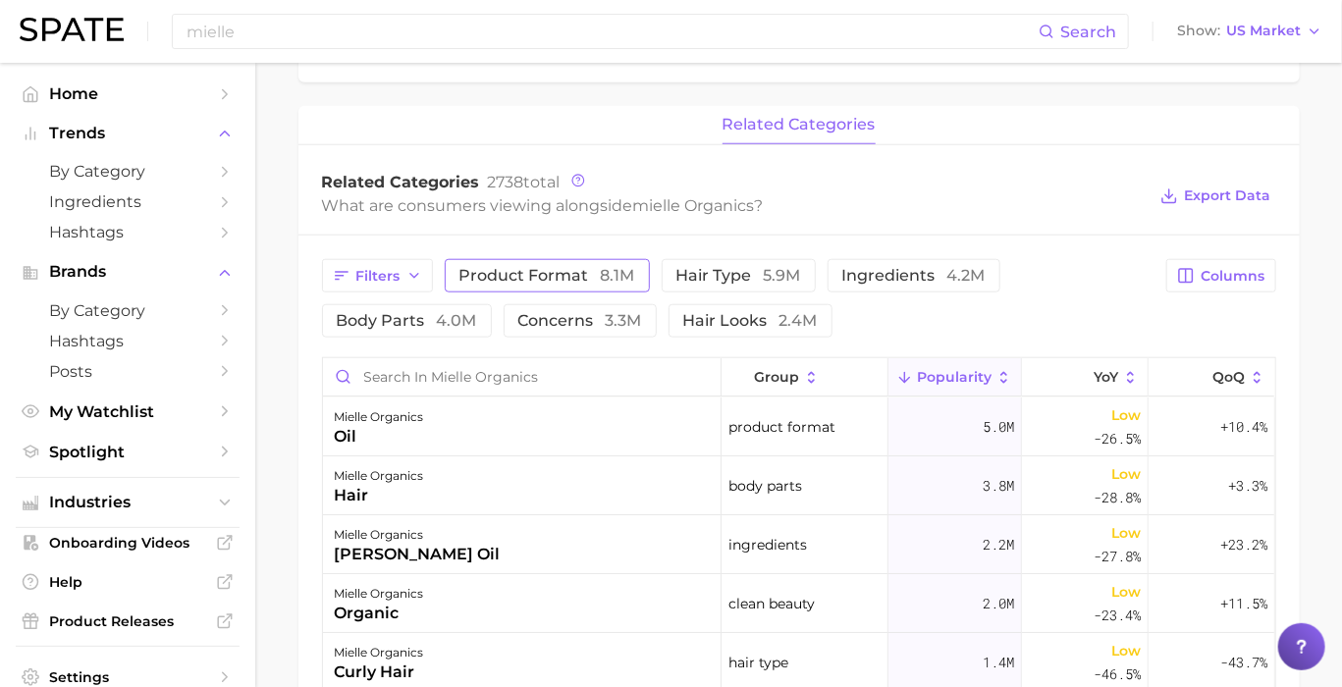
click at [524, 275] on span "product format 8.1m" at bounding box center [547, 276] width 176 height 16
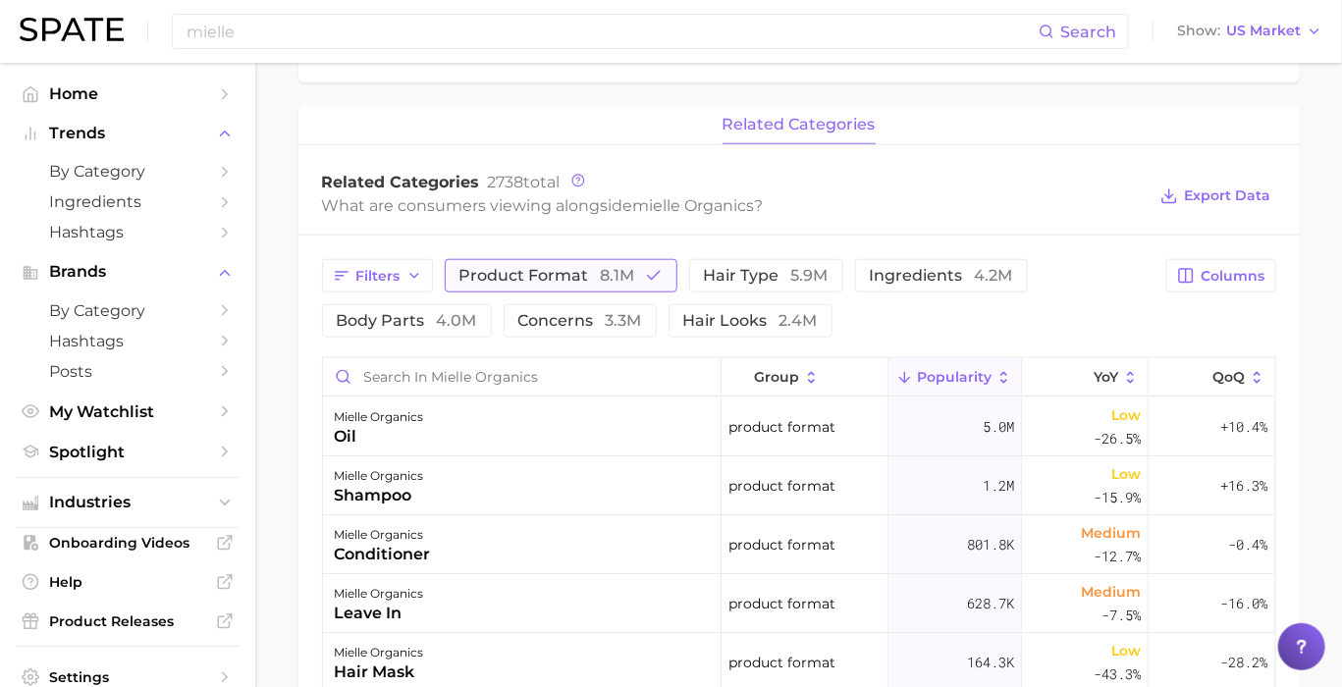
click at [601, 267] on span "8.1m" at bounding box center [618, 275] width 34 height 19
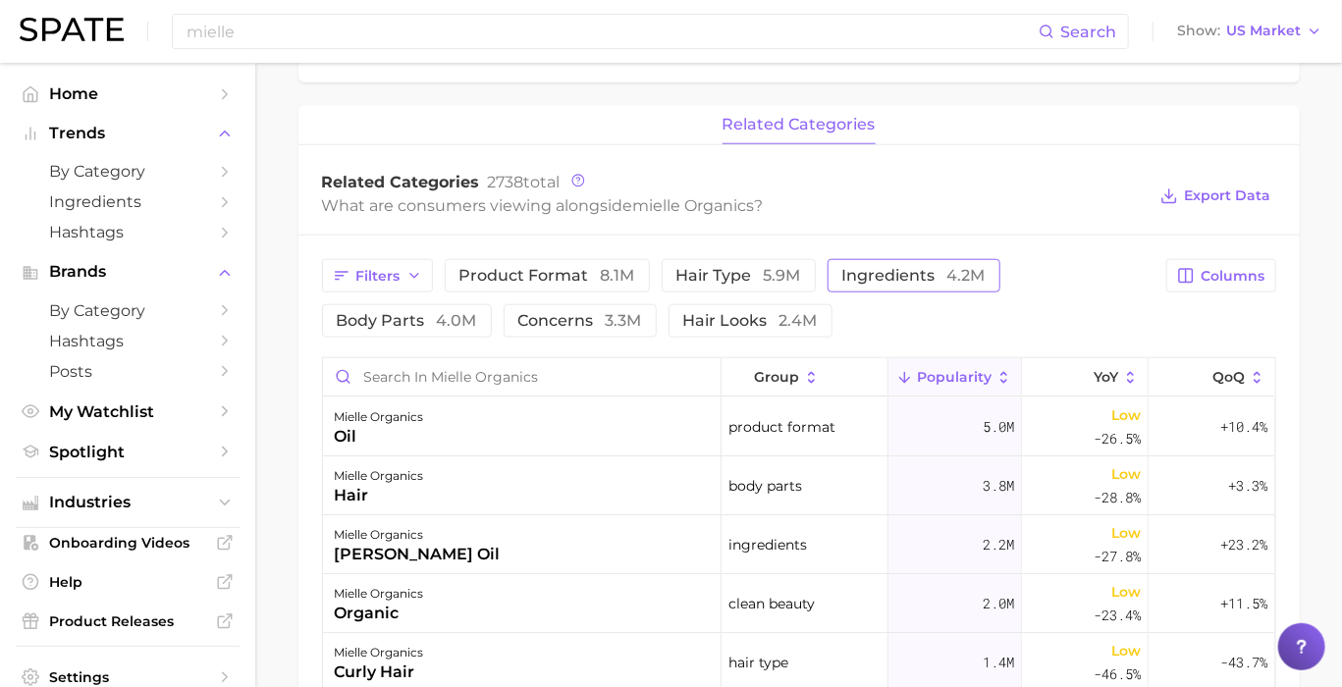
click at [888, 270] on span "ingredients 4.2m" at bounding box center [913, 276] width 143 height 16
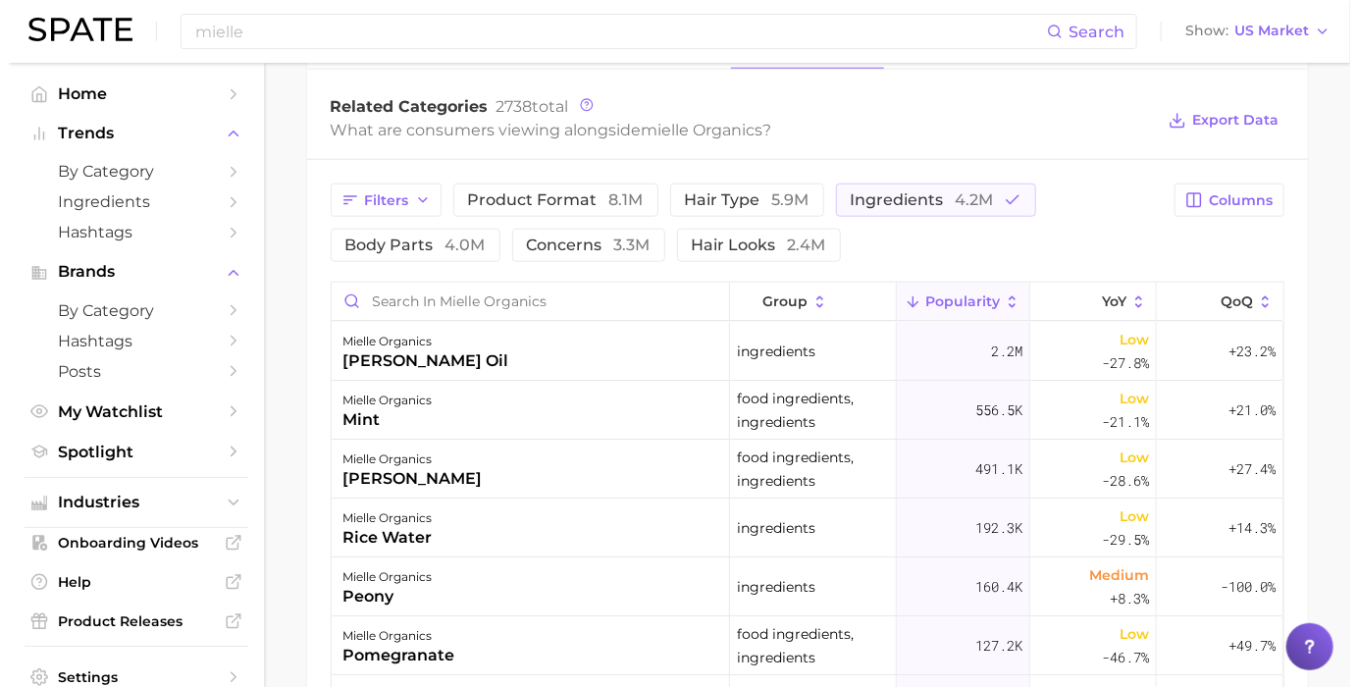
scroll to position [872, 0]
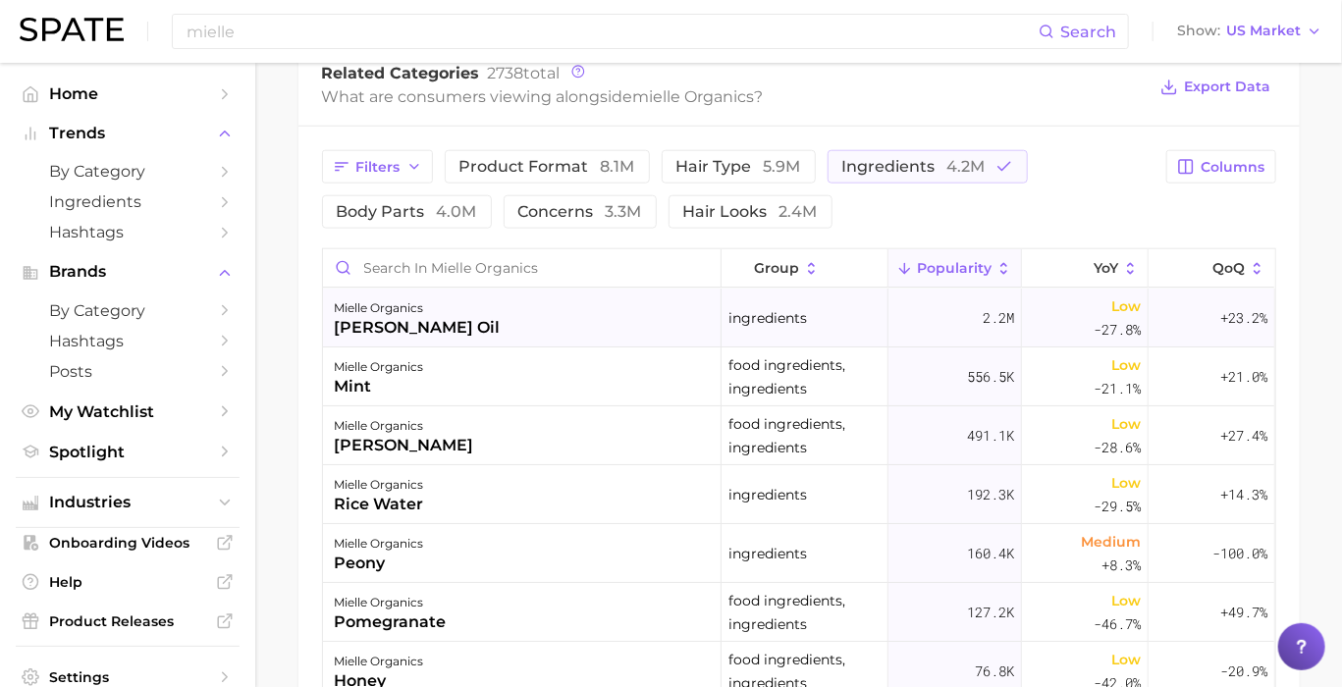
click at [426, 324] on div "rosemary oil" at bounding box center [418, 328] width 166 height 24
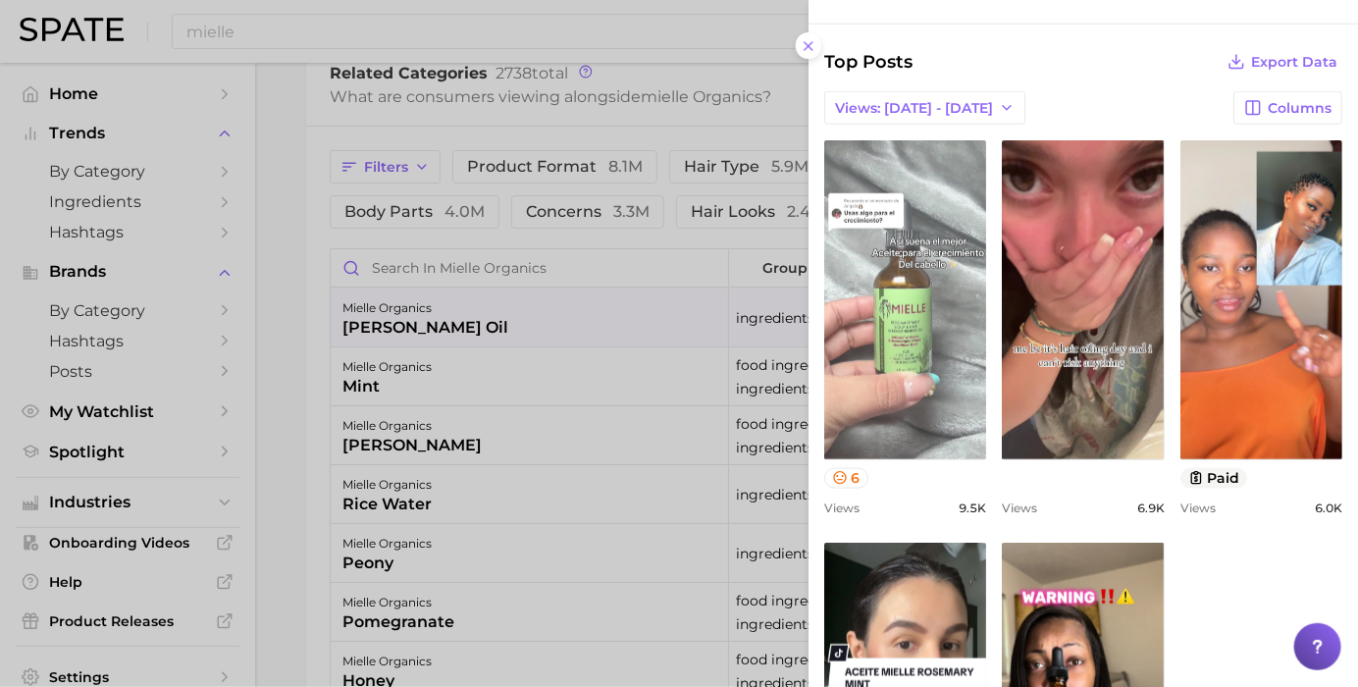
scroll to position [654, 0]
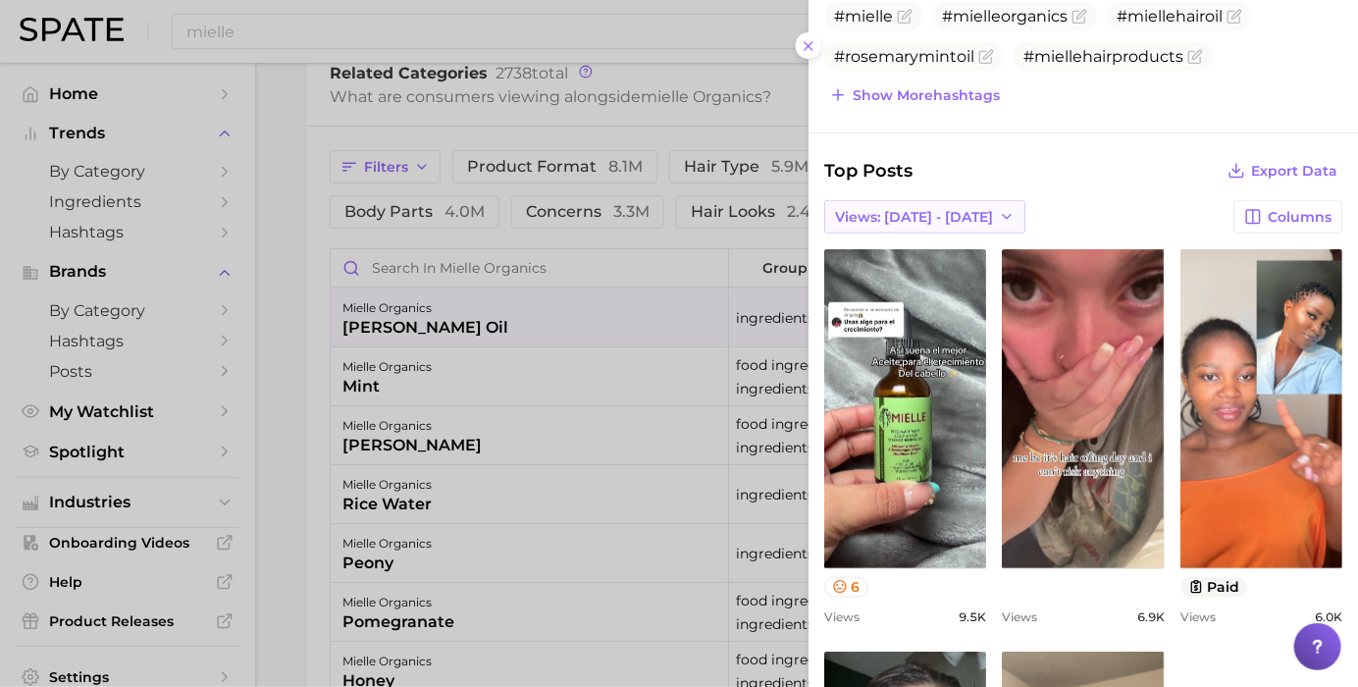
click at [932, 209] on span "Views: Sep 7 - 14" at bounding box center [914, 217] width 158 height 17
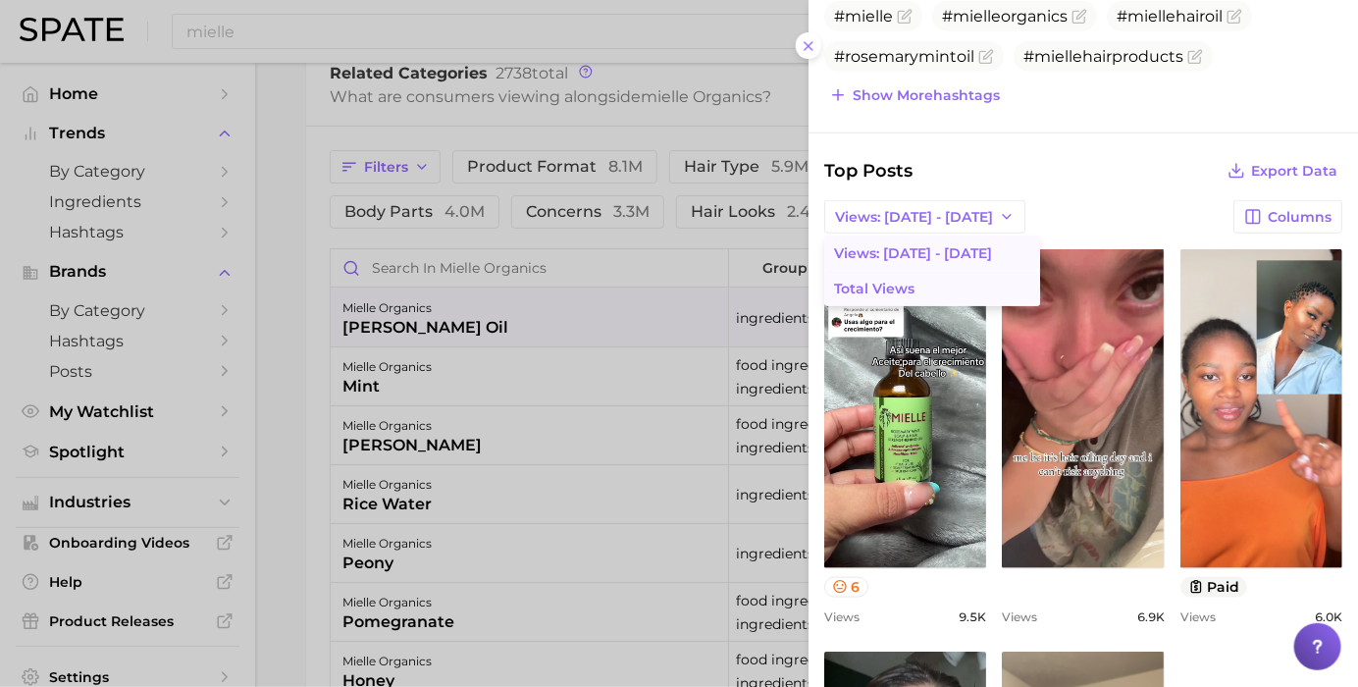
click at [930, 271] on button "Total Views" at bounding box center [933, 288] width 216 height 35
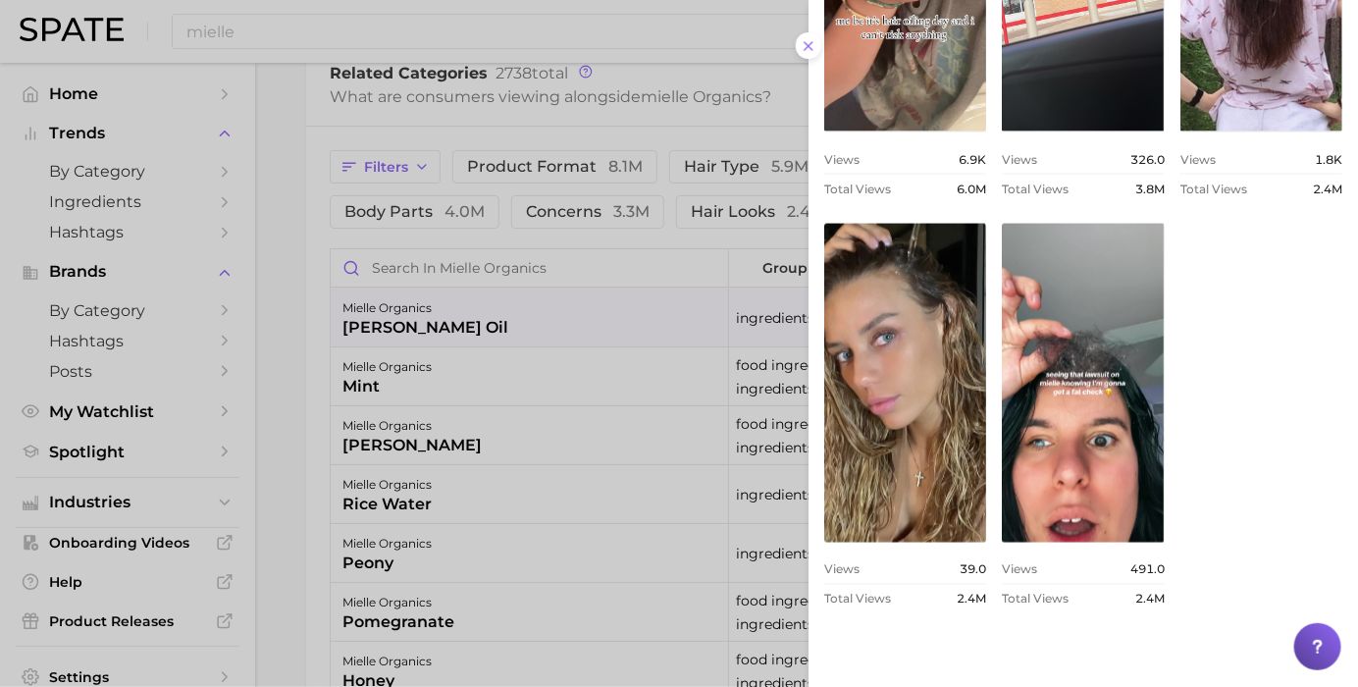
scroll to position [763, 0]
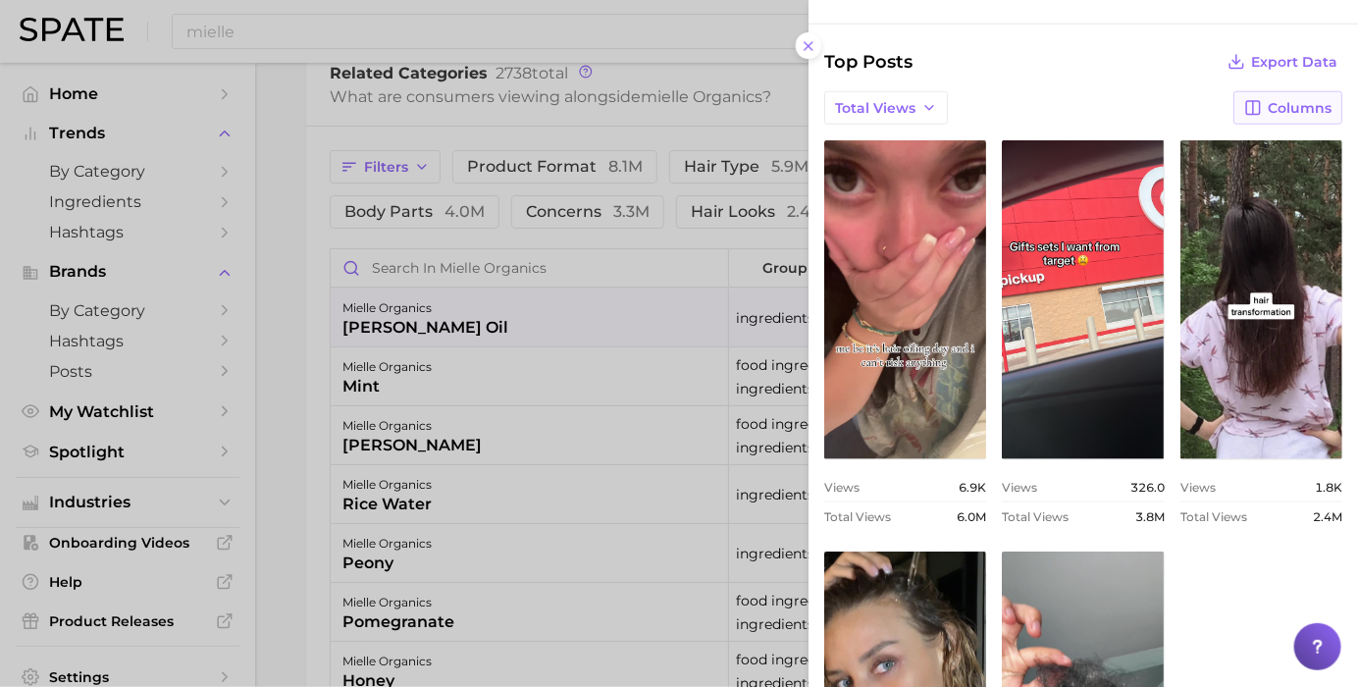
click at [1268, 100] on span "Columns" at bounding box center [1300, 108] width 64 height 17
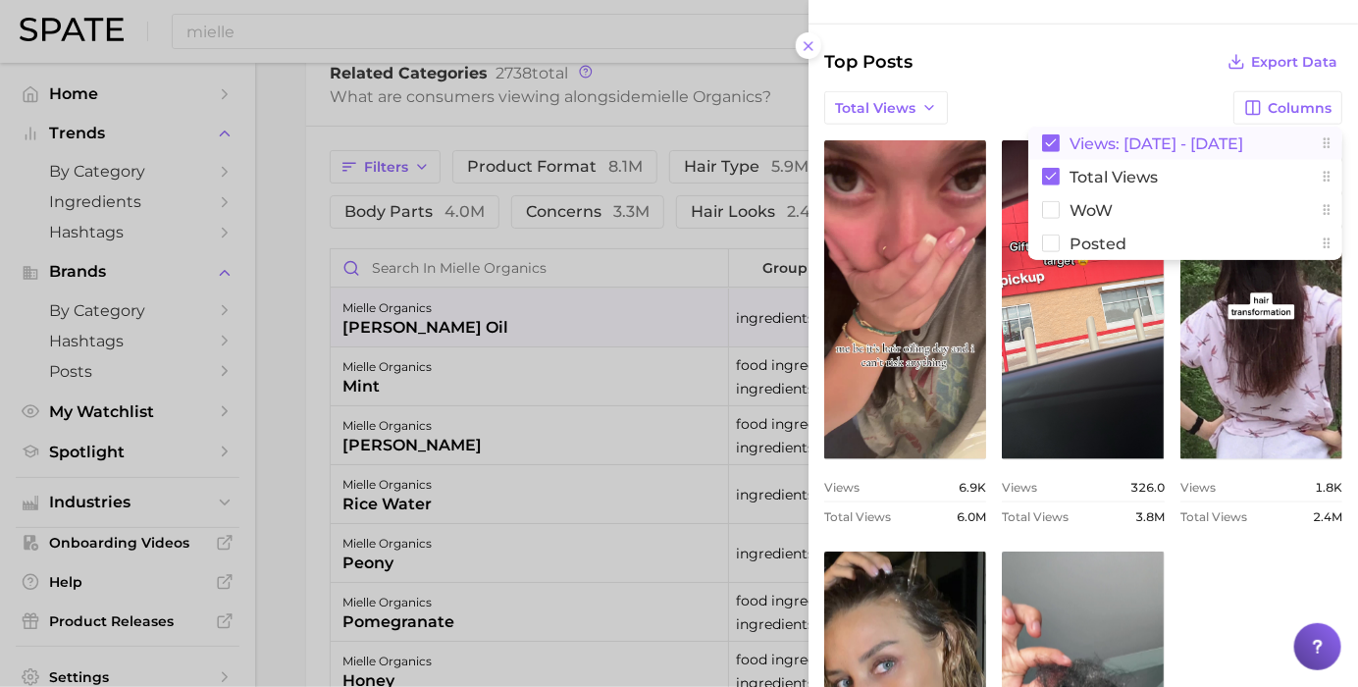
click at [1109, 135] on span "Views: Sep 7 - 14" at bounding box center [1157, 143] width 174 height 17
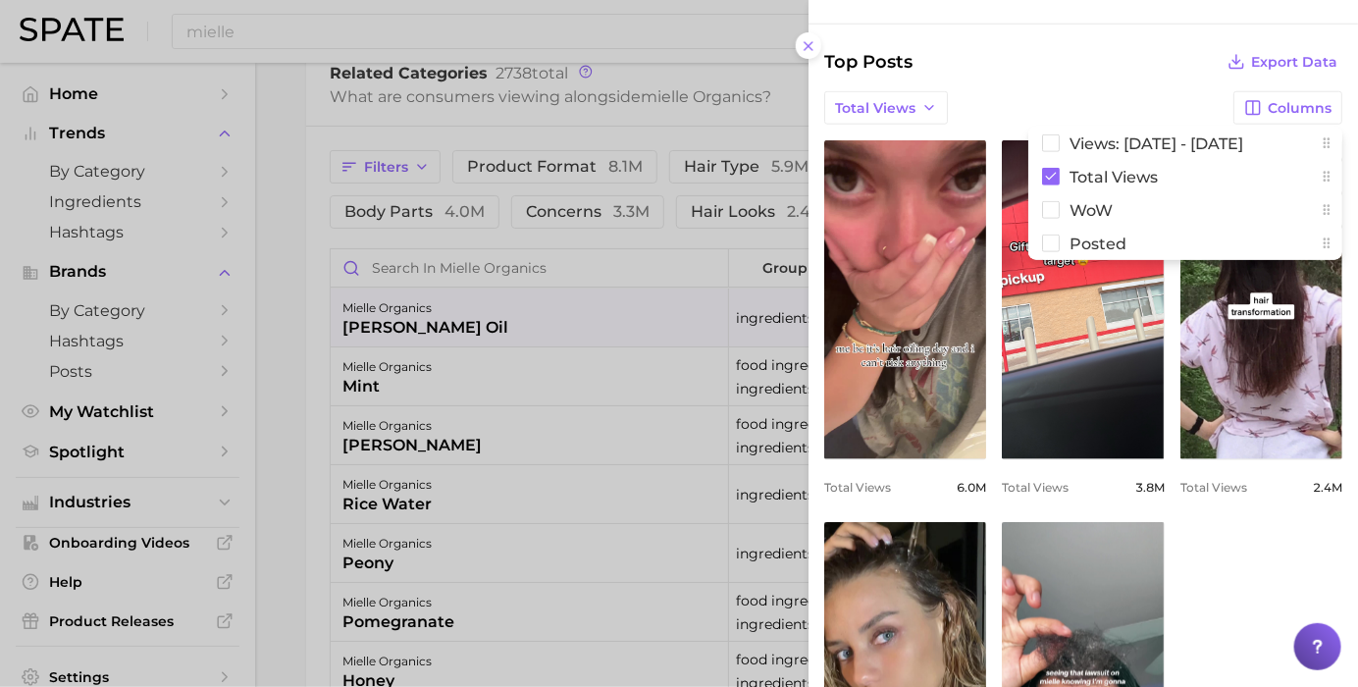
click at [1090, 91] on div "Total Views Columns Views: Sep 7 - 14 Total Views WoW Posted" at bounding box center [1084, 107] width 518 height 33
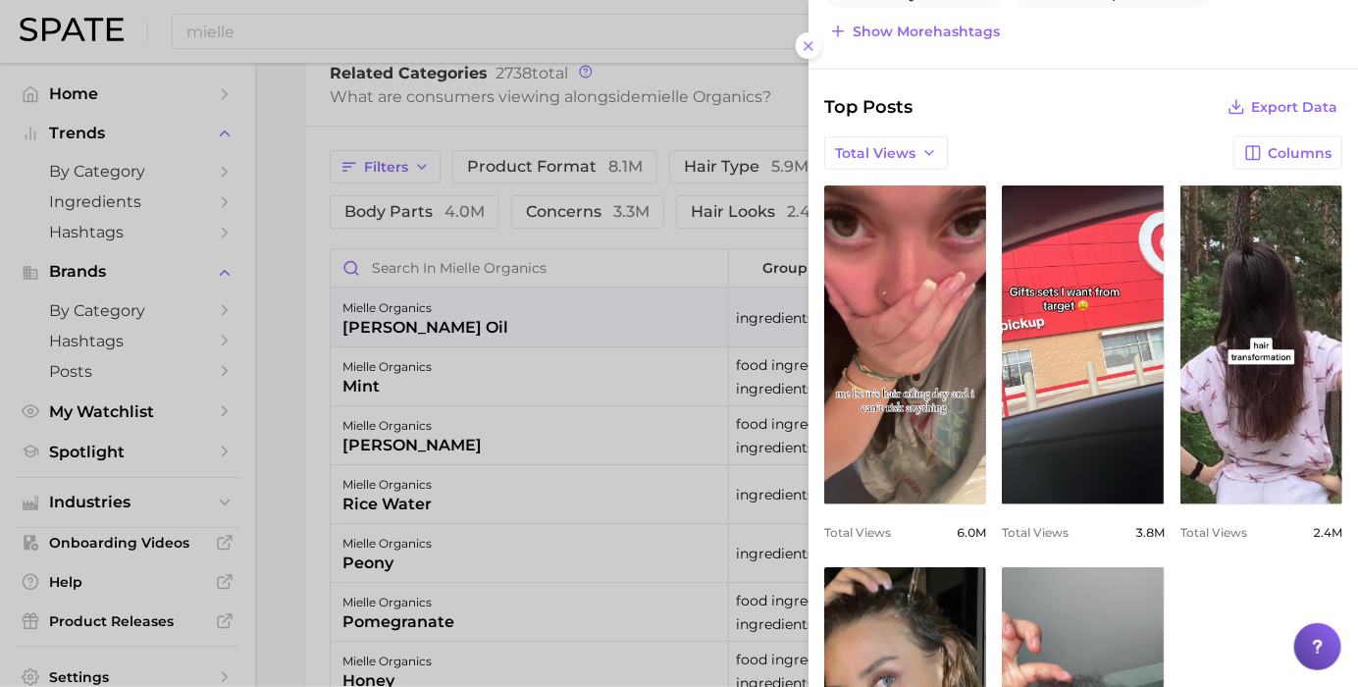
scroll to position [63, 0]
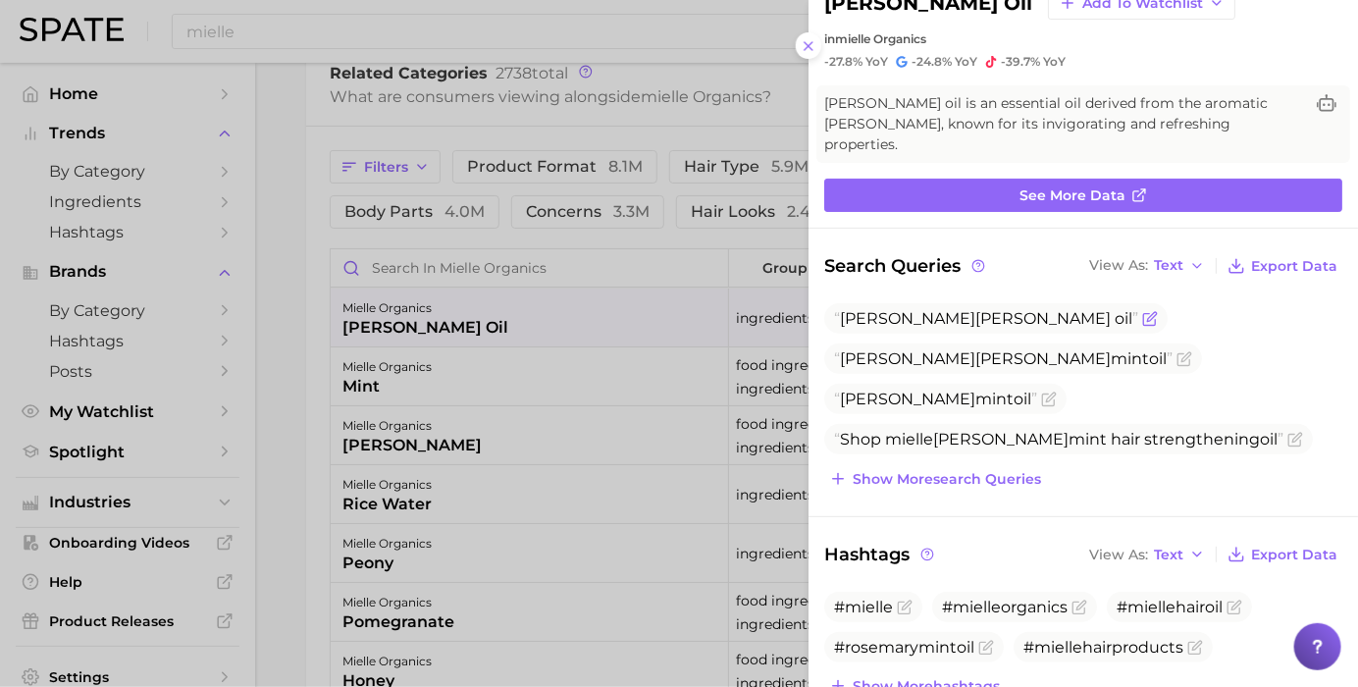
click at [1143, 311] on icon "Flag as miscategorized or irrelevant" at bounding box center [1151, 319] width 16 height 16
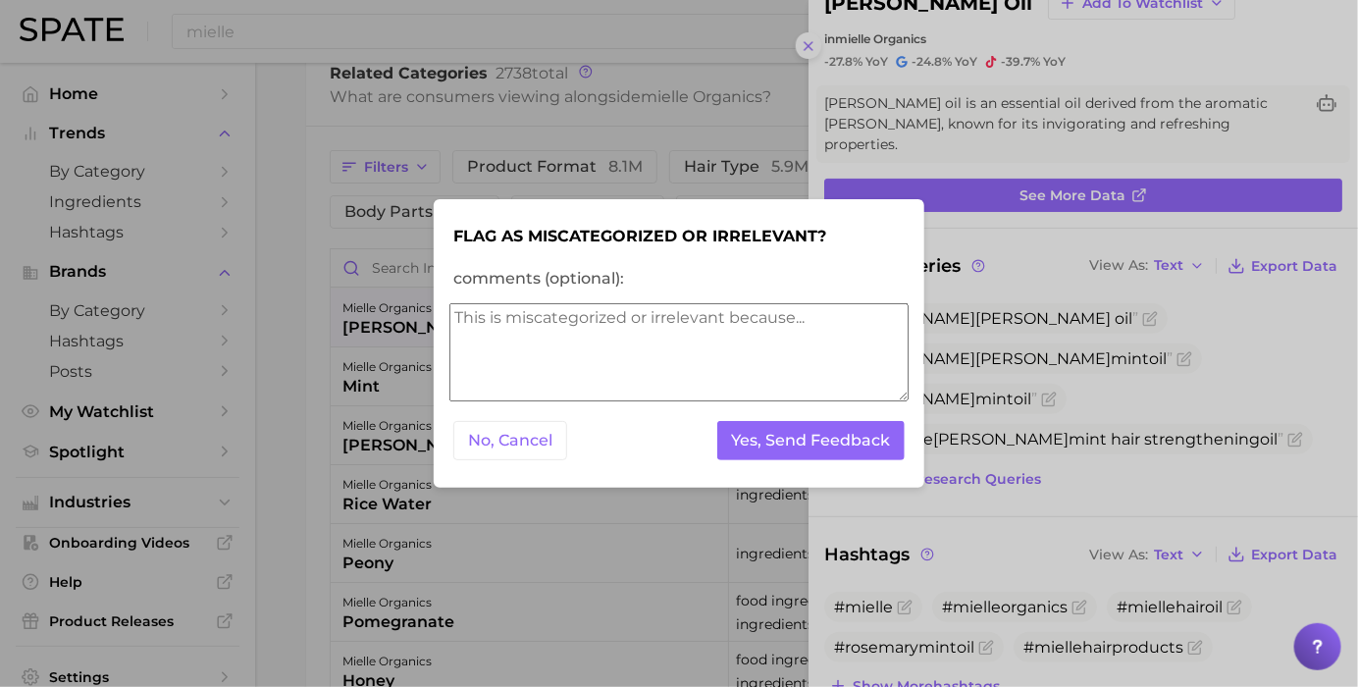
click at [437, 454] on div "Flag as miscategorized or irrelevant? comments (optional): No, Cancel Yes, Send…" at bounding box center [679, 344] width 491 height 290
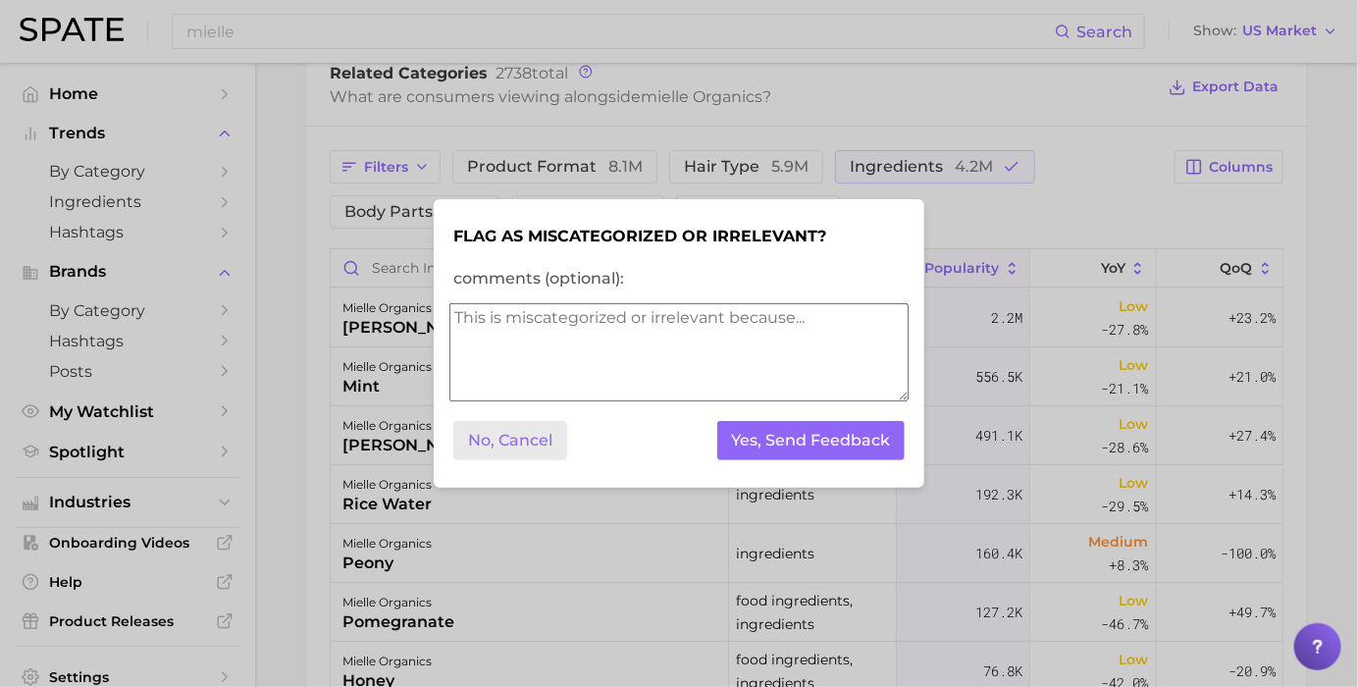
click at [511, 446] on button "No, Cancel" at bounding box center [510, 441] width 114 height 40
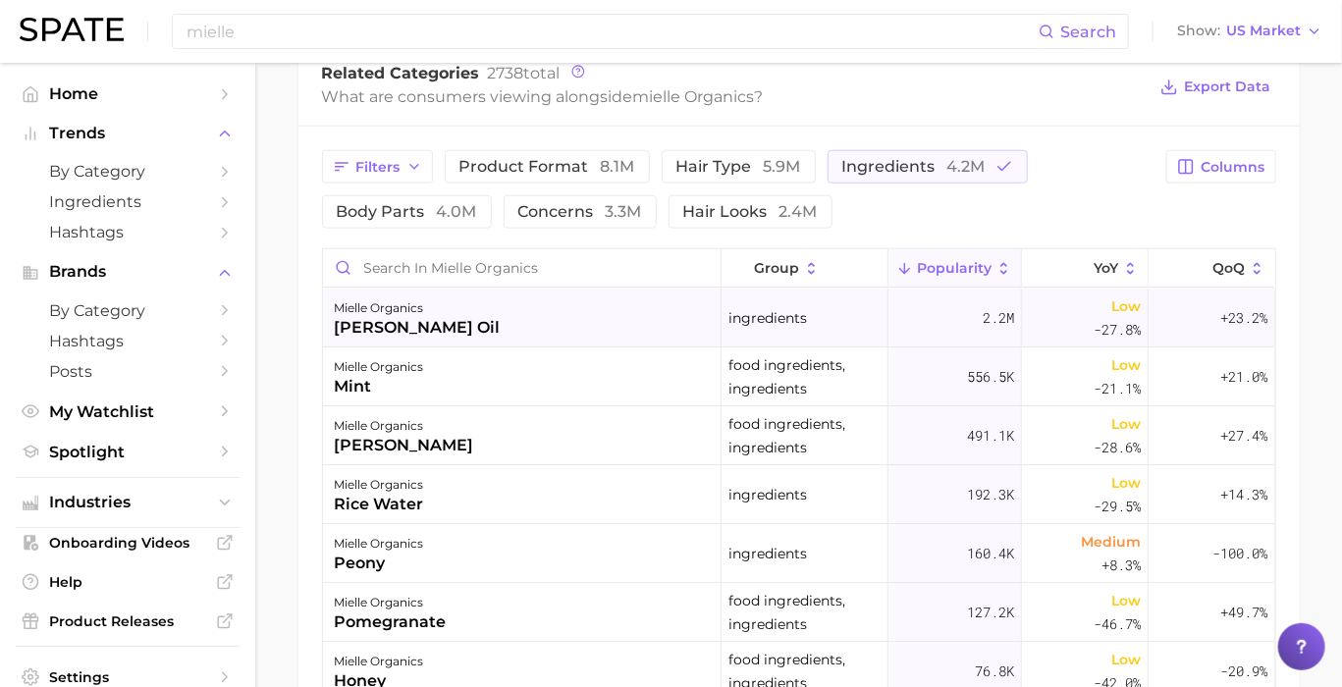
click at [434, 336] on div "rosemary oil" at bounding box center [418, 328] width 166 height 24
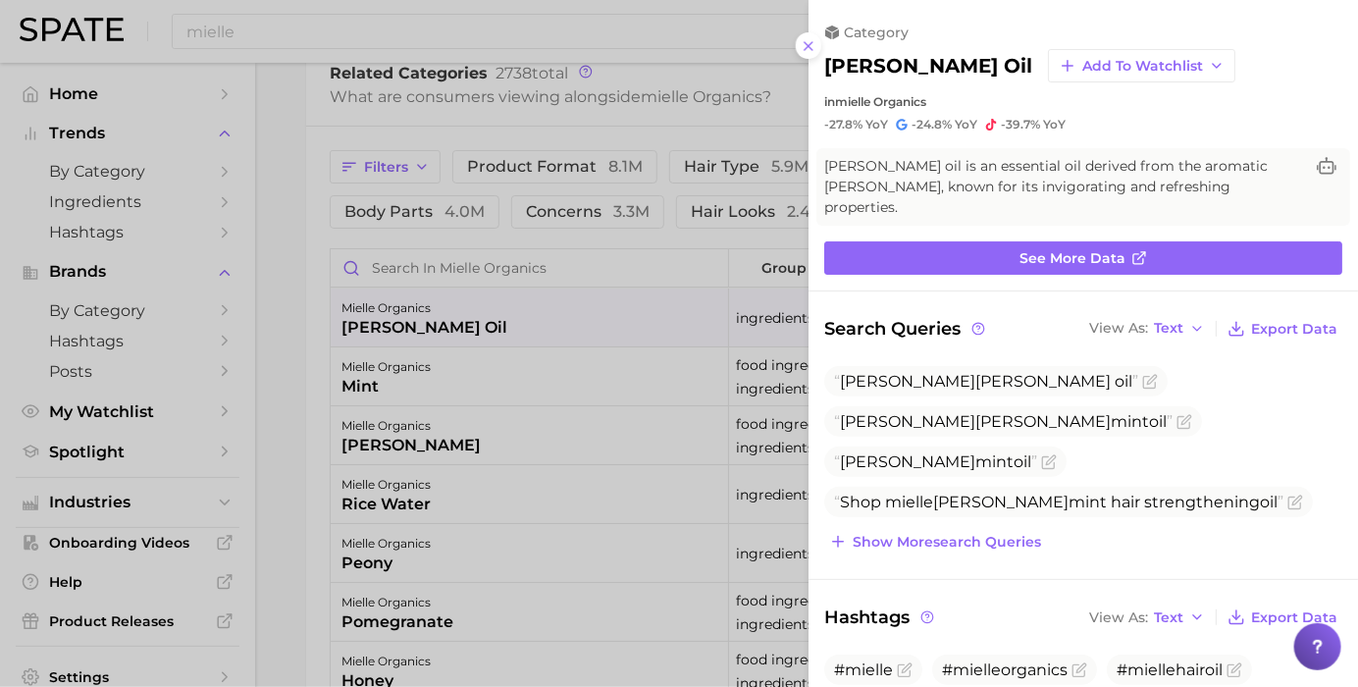
scroll to position [0, 0]
click at [1104, 412] on span "rosemary" at bounding box center [1043, 421] width 135 height 19
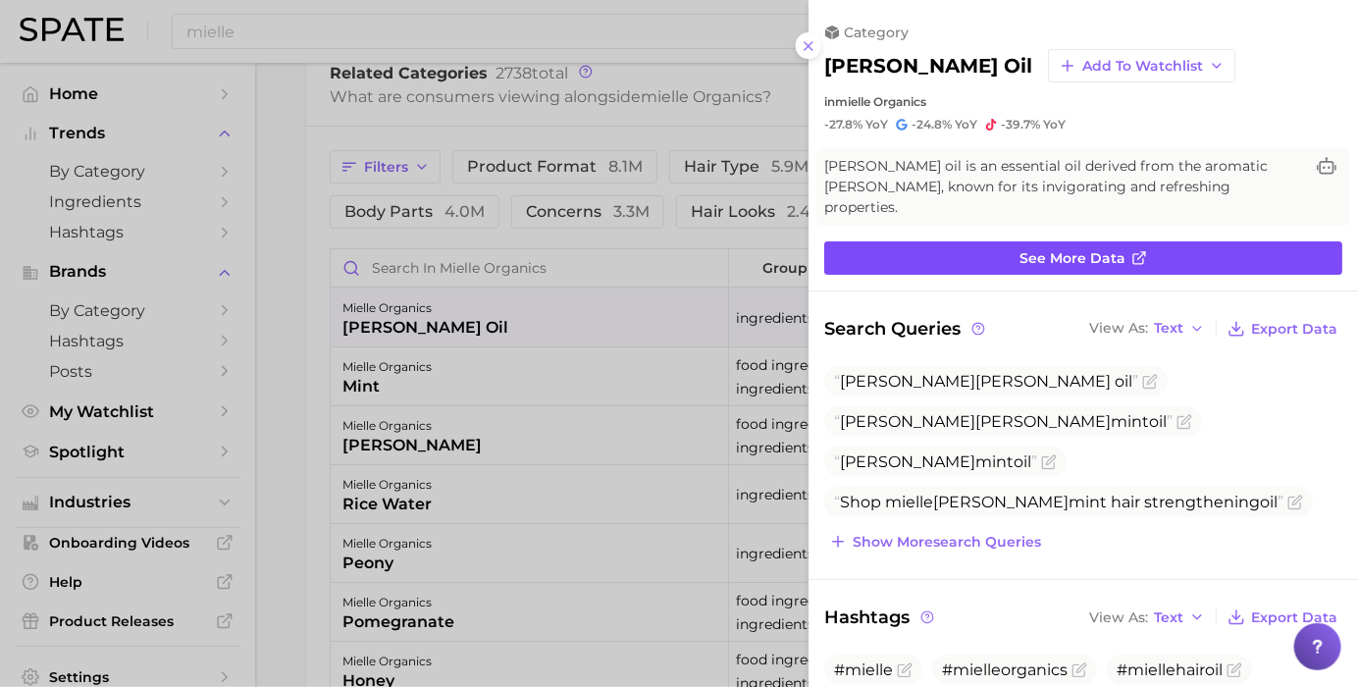
click at [1022, 250] on span "See more data" at bounding box center [1073, 258] width 106 height 17
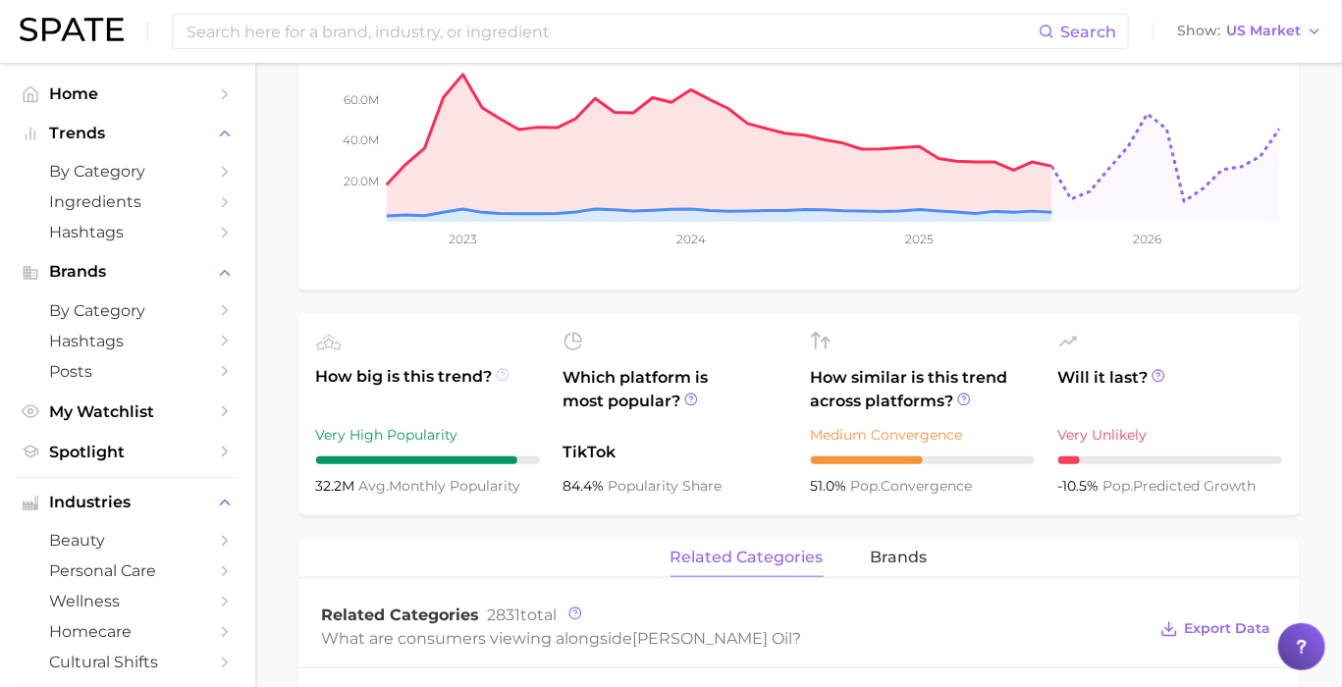
click at [503, 377] on icon at bounding box center [503, 375] width 14 height 14
click at [263, 403] on main "1. ingredients 2. essential oil products 3. rosemary oil Overview Google TikTok…" at bounding box center [798, 613] width 1087 height 1972
